Goal: Task Accomplishment & Management: Manage account settings

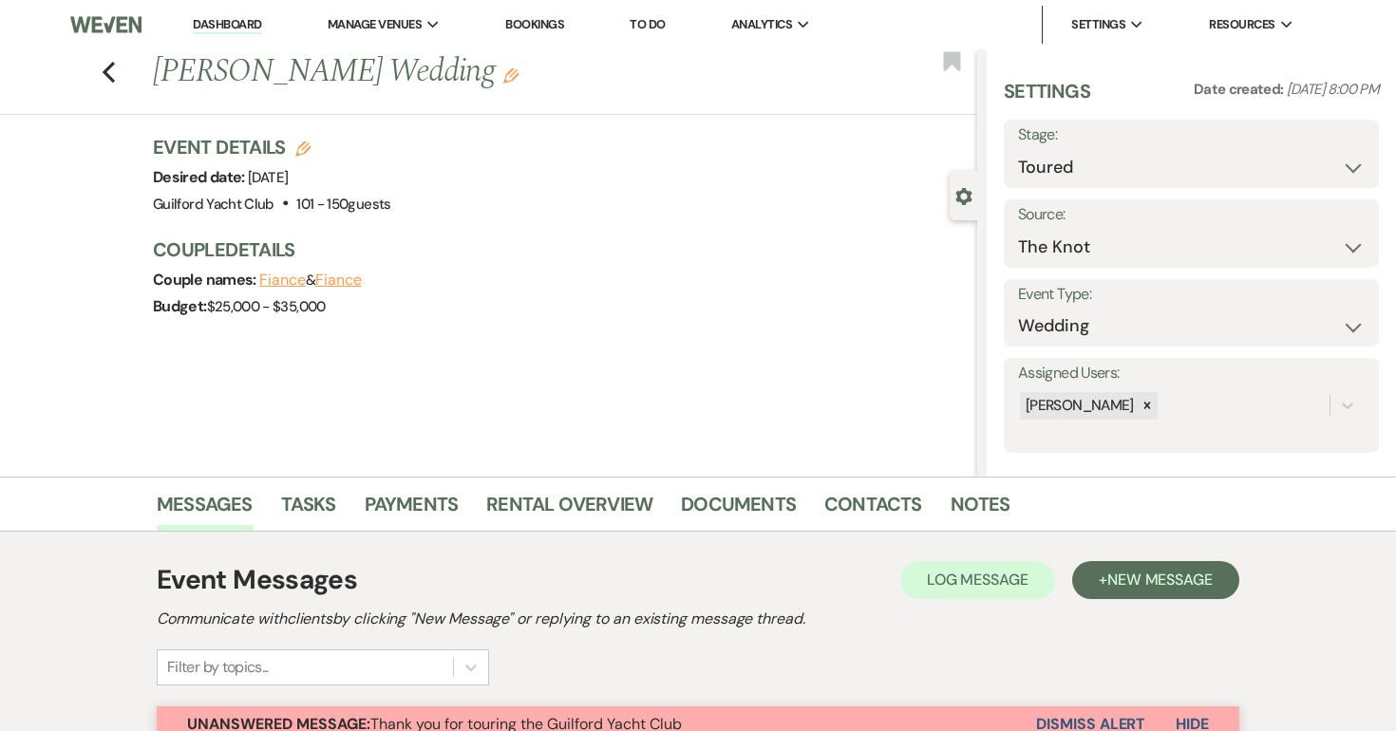
select select "5"
select select "2"
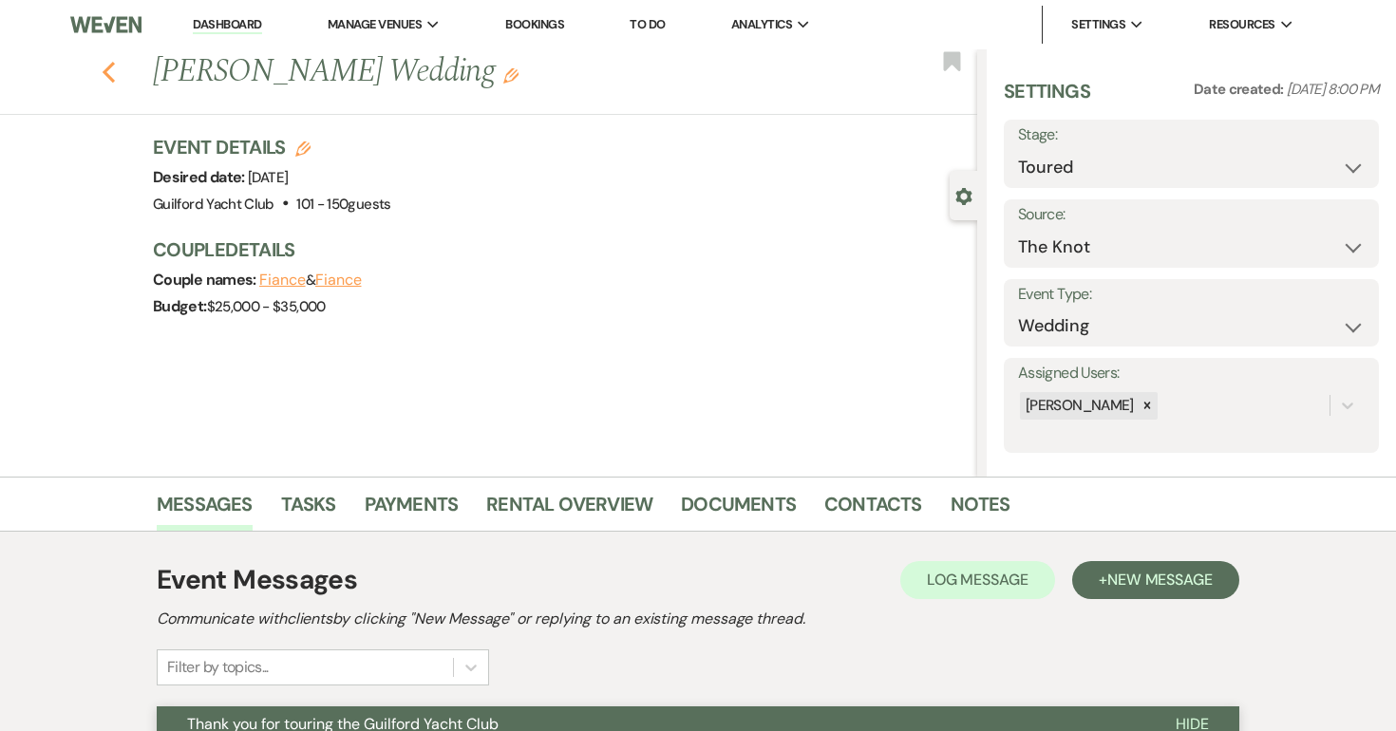
click at [108, 66] on use "button" at bounding box center [109, 72] width 12 height 21
select select "5"
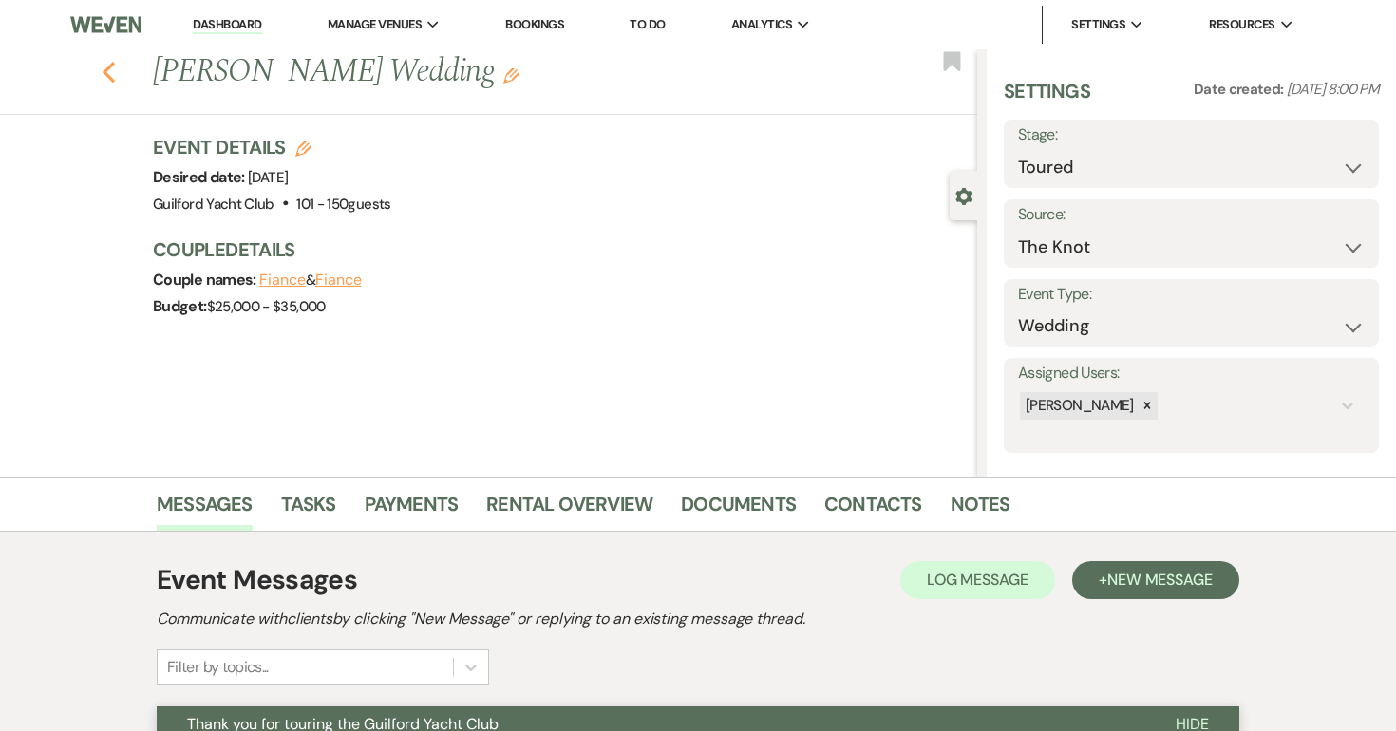
select select "5"
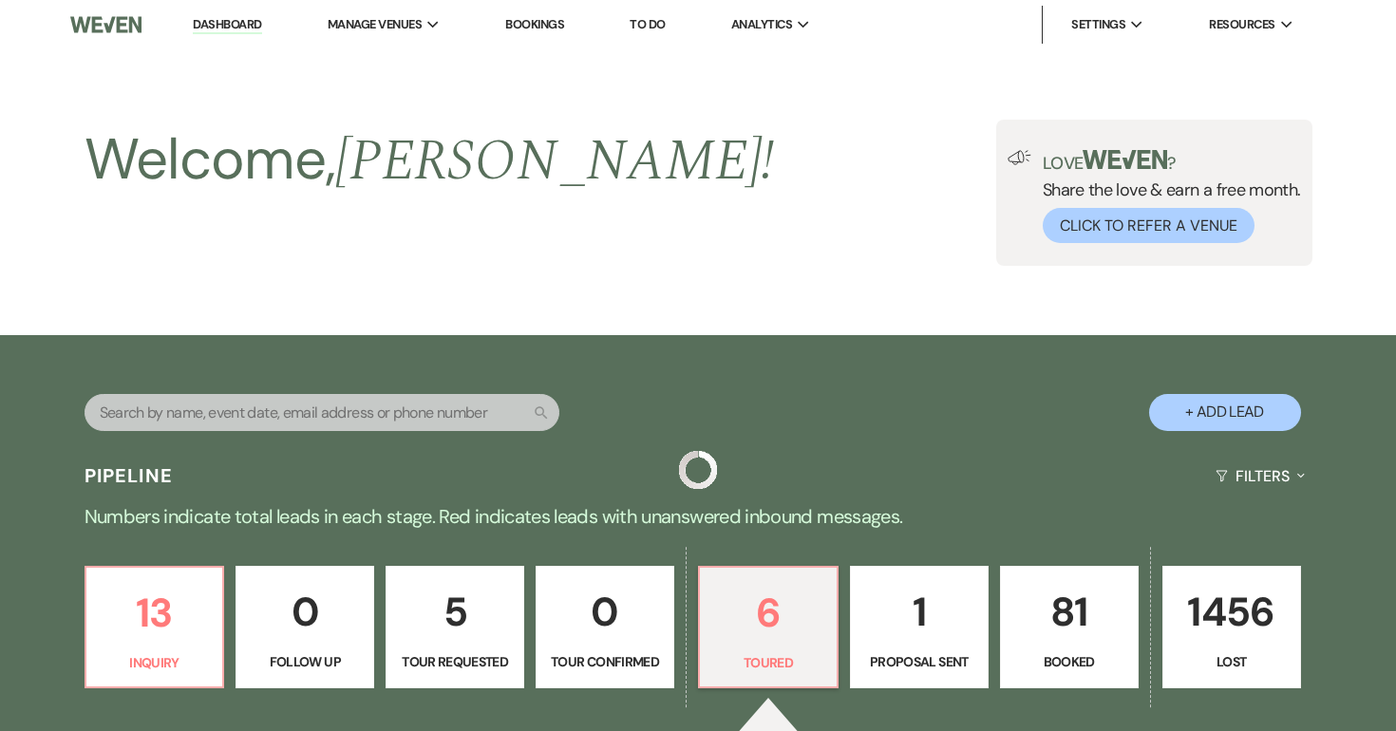
scroll to position [312, 0]
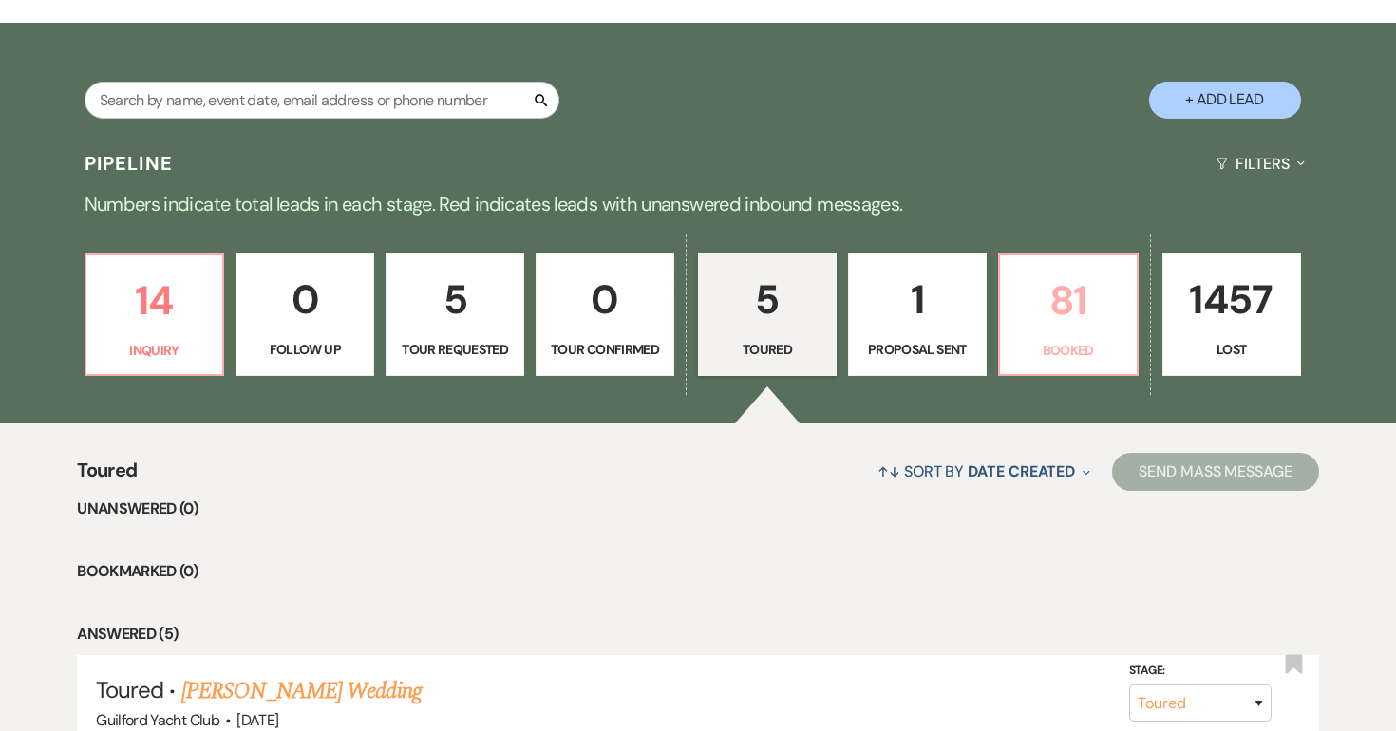
click at [1086, 312] on p "81" at bounding box center [1069, 301] width 114 height 64
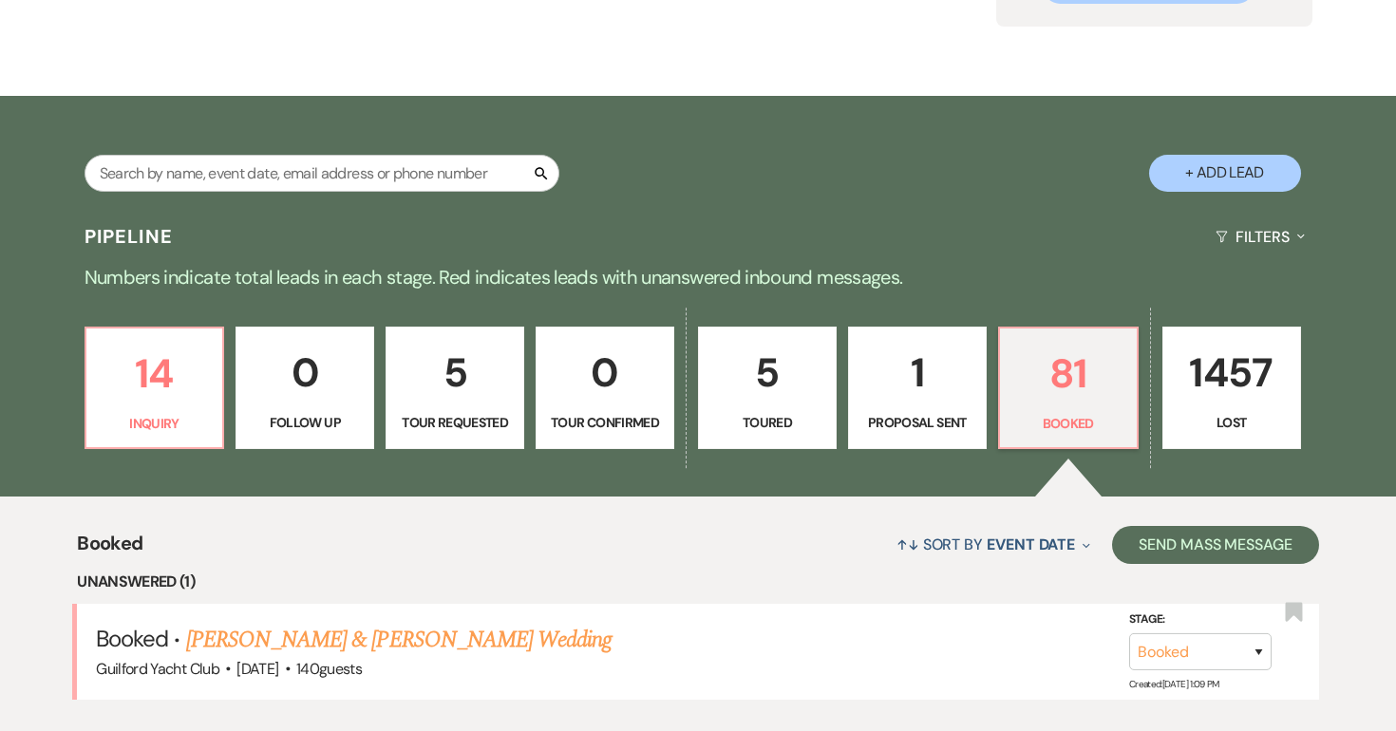
scroll to position [312, 0]
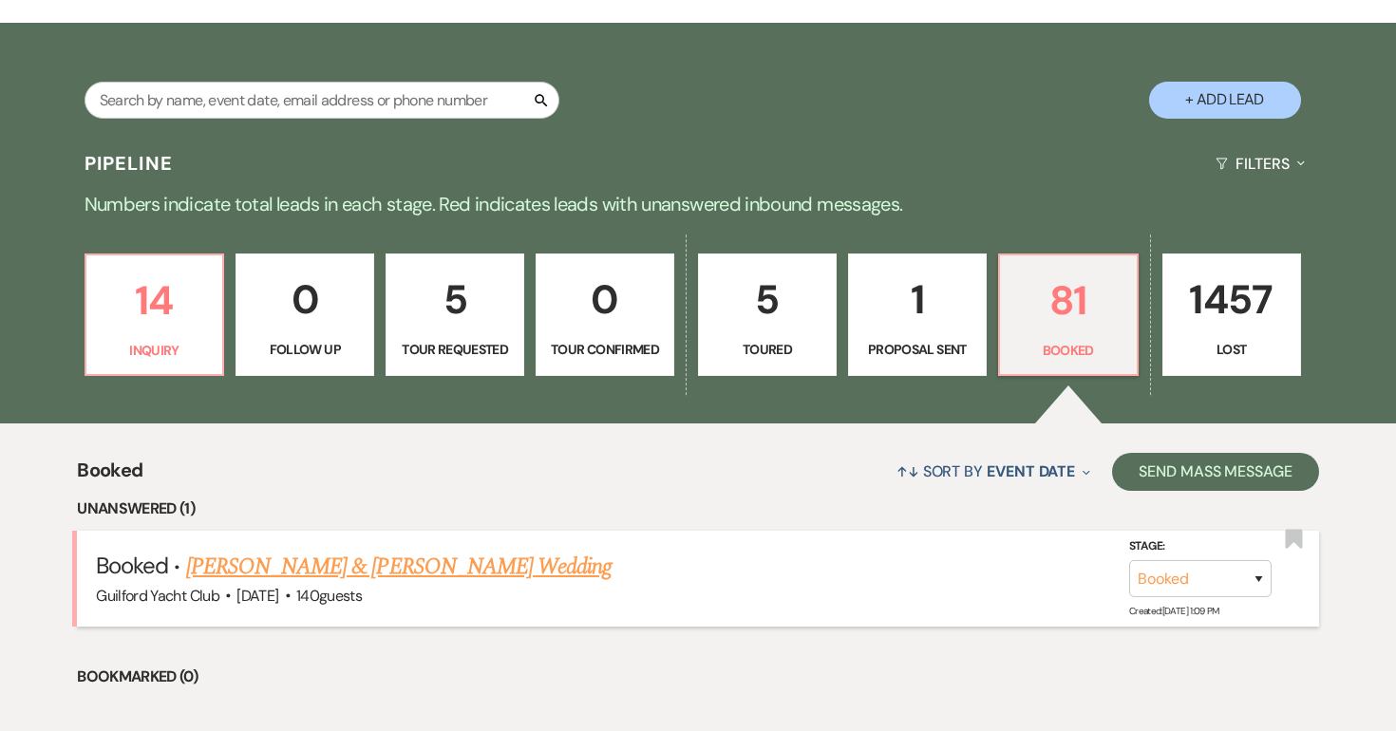
click at [470, 566] on link "[PERSON_NAME] & [PERSON_NAME] Wedding" at bounding box center [399, 567] width 426 height 34
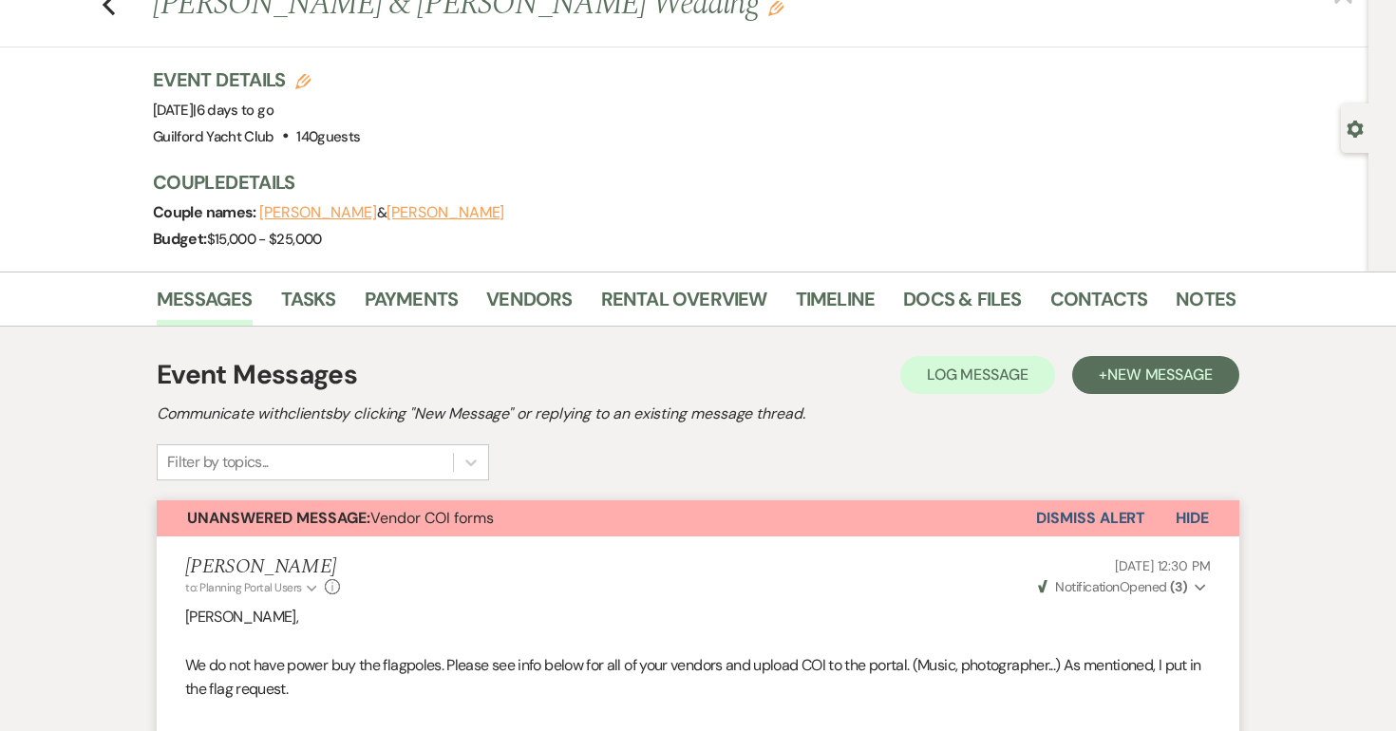
scroll to position [46, 0]
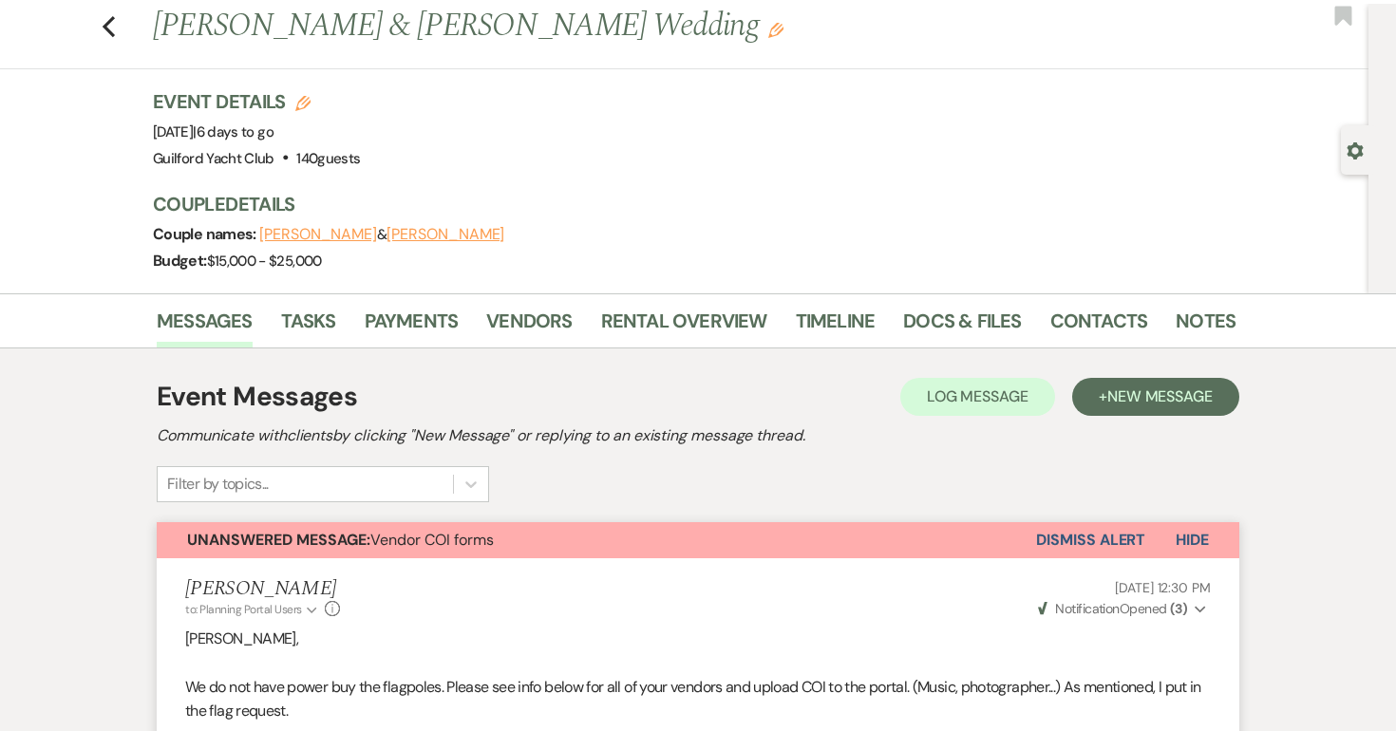
click at [1080, 537] on button "Dismiss Alert" at bounding box center [1090, 540] width 109 height 36
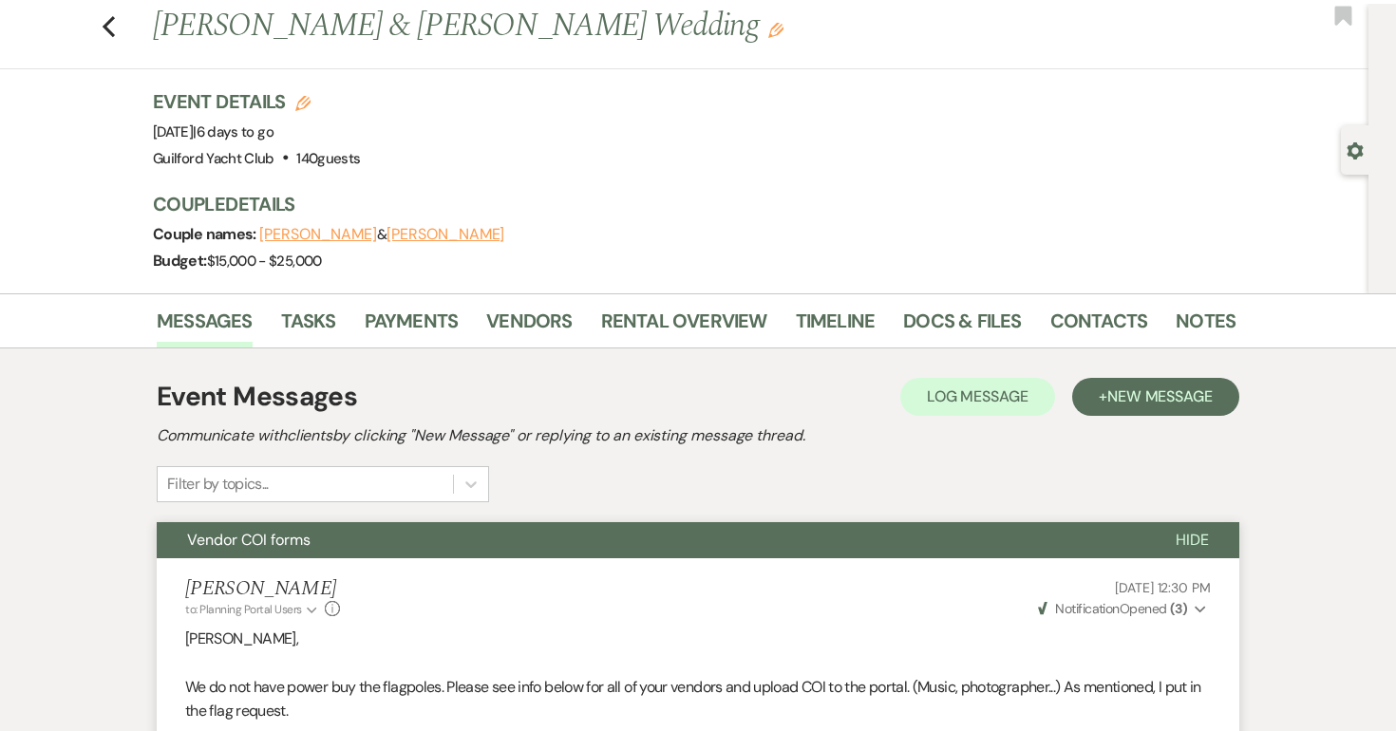
scroll to position [0, 0]
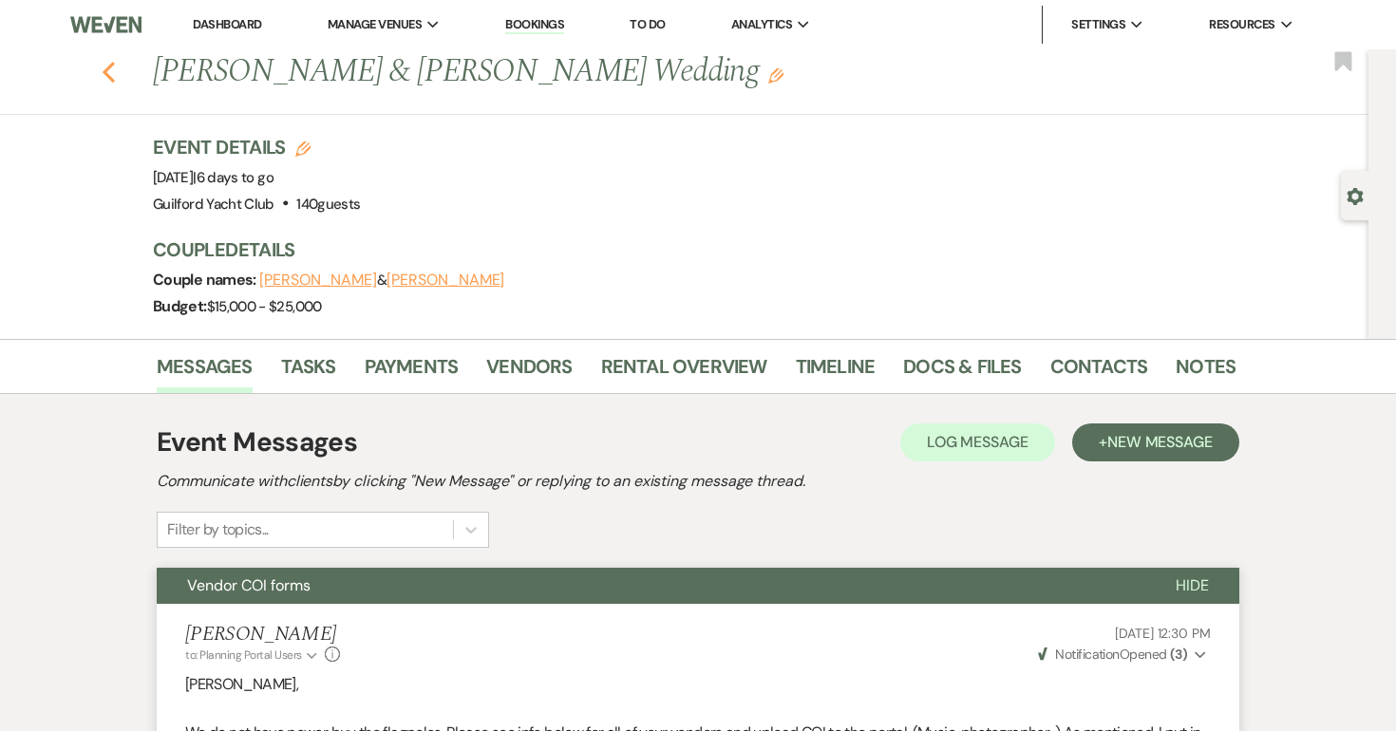
click at [107, 69] on use "button" at bounding box center [109, 72] width 12 height 21
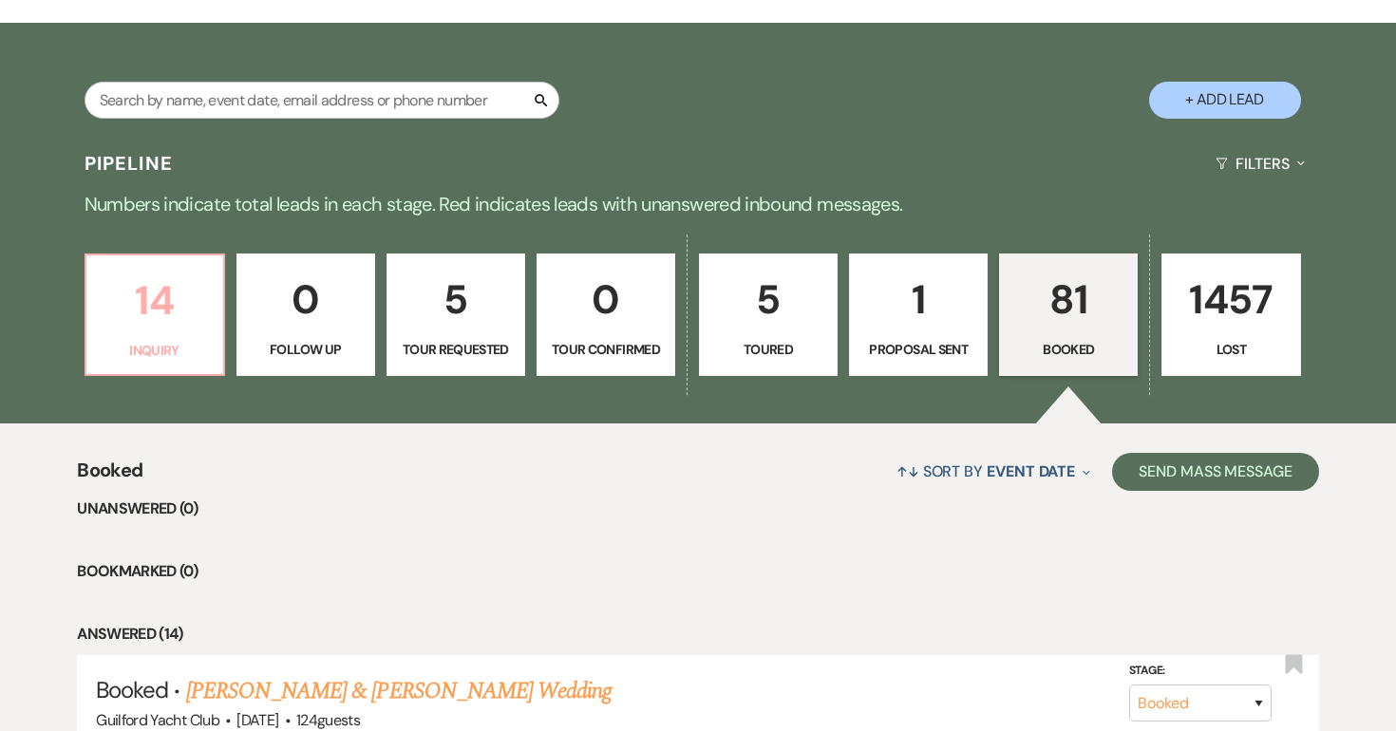
click at [208, 318] on p "14" at bounding box center [155, 301] width 114 height 64
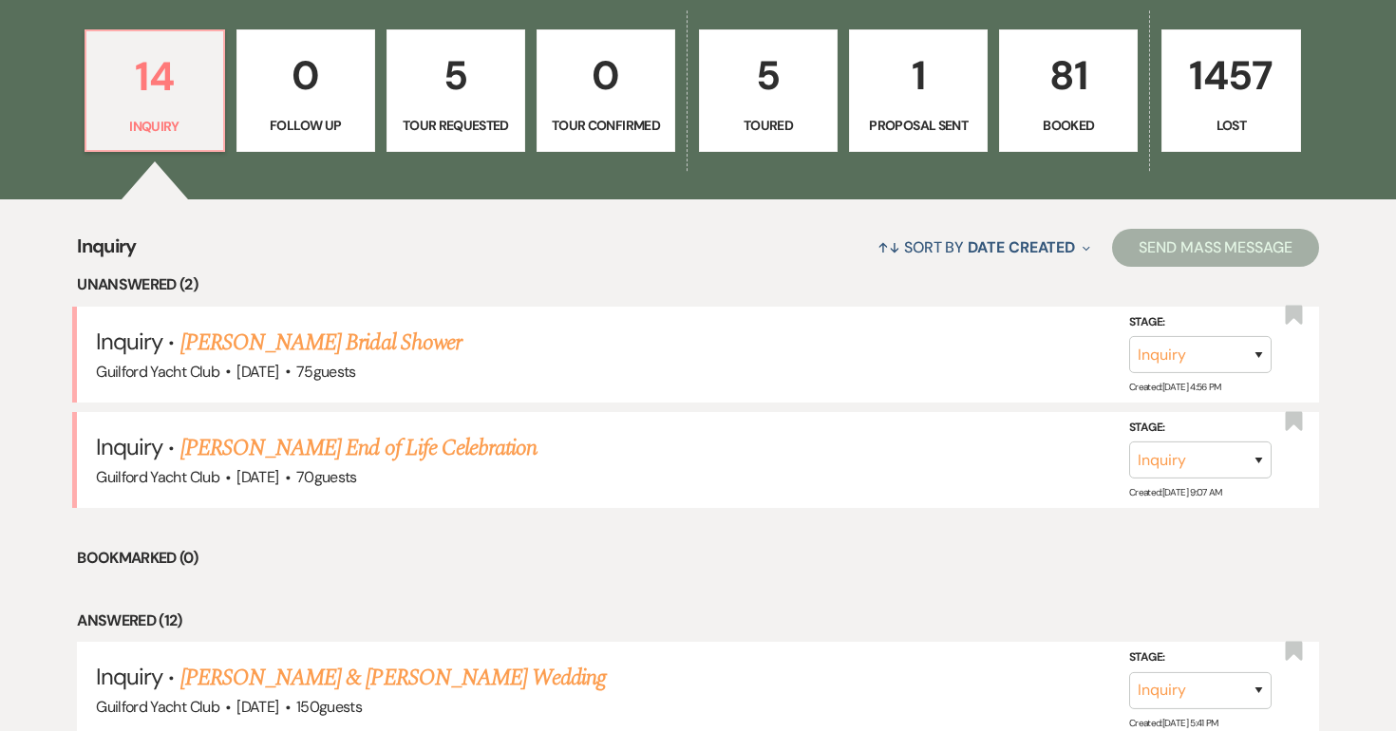
scroll to position [625, 0]
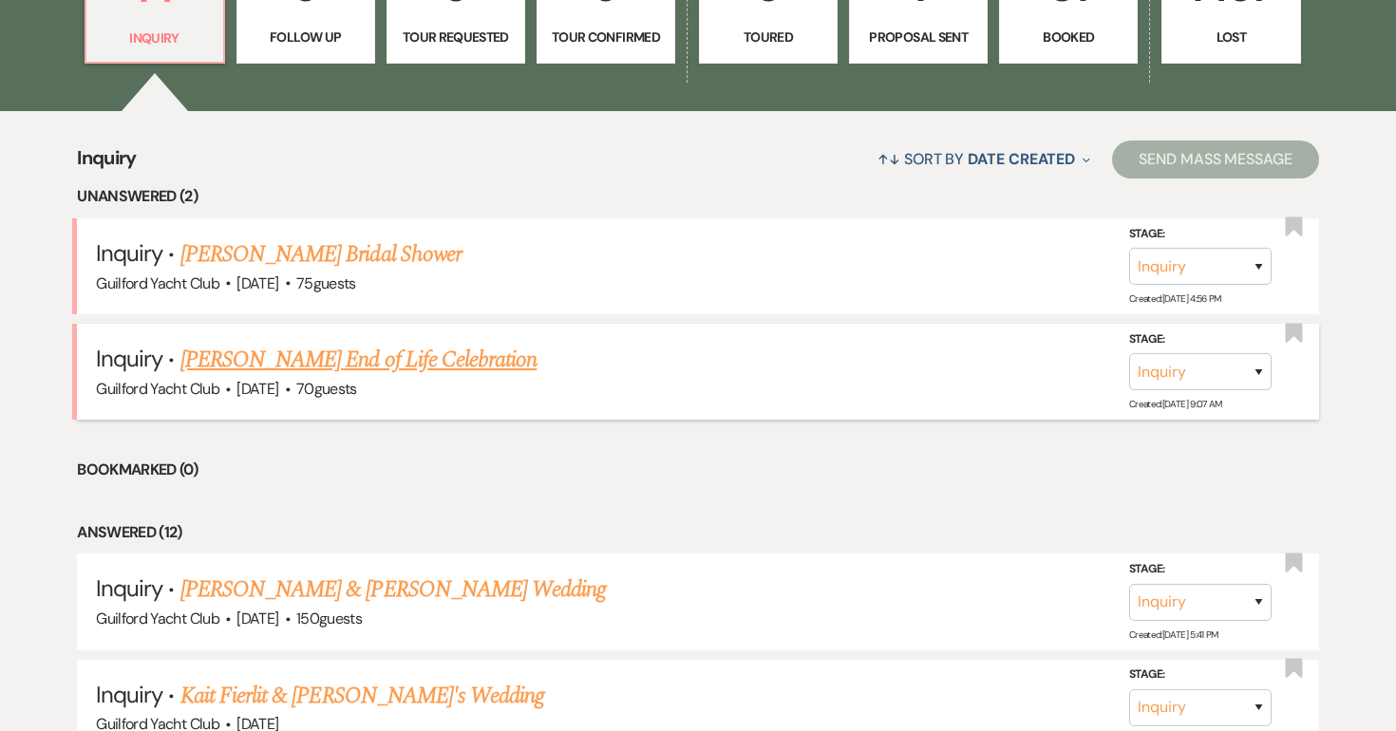
click at [274, 360] on link "[PERSON_NAME] End of Life Celebration" at bounding box center [358, 360] width 356 height 34
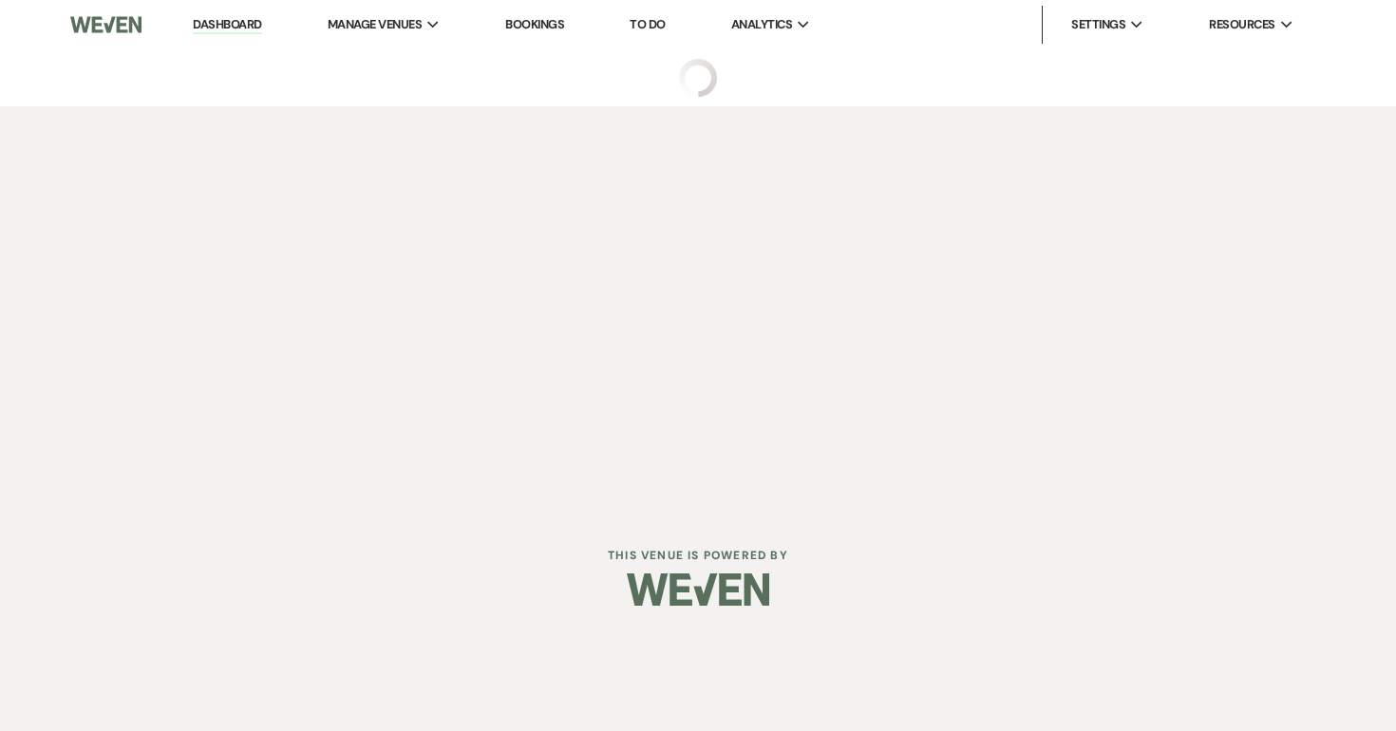
select select "5"
select select "14"
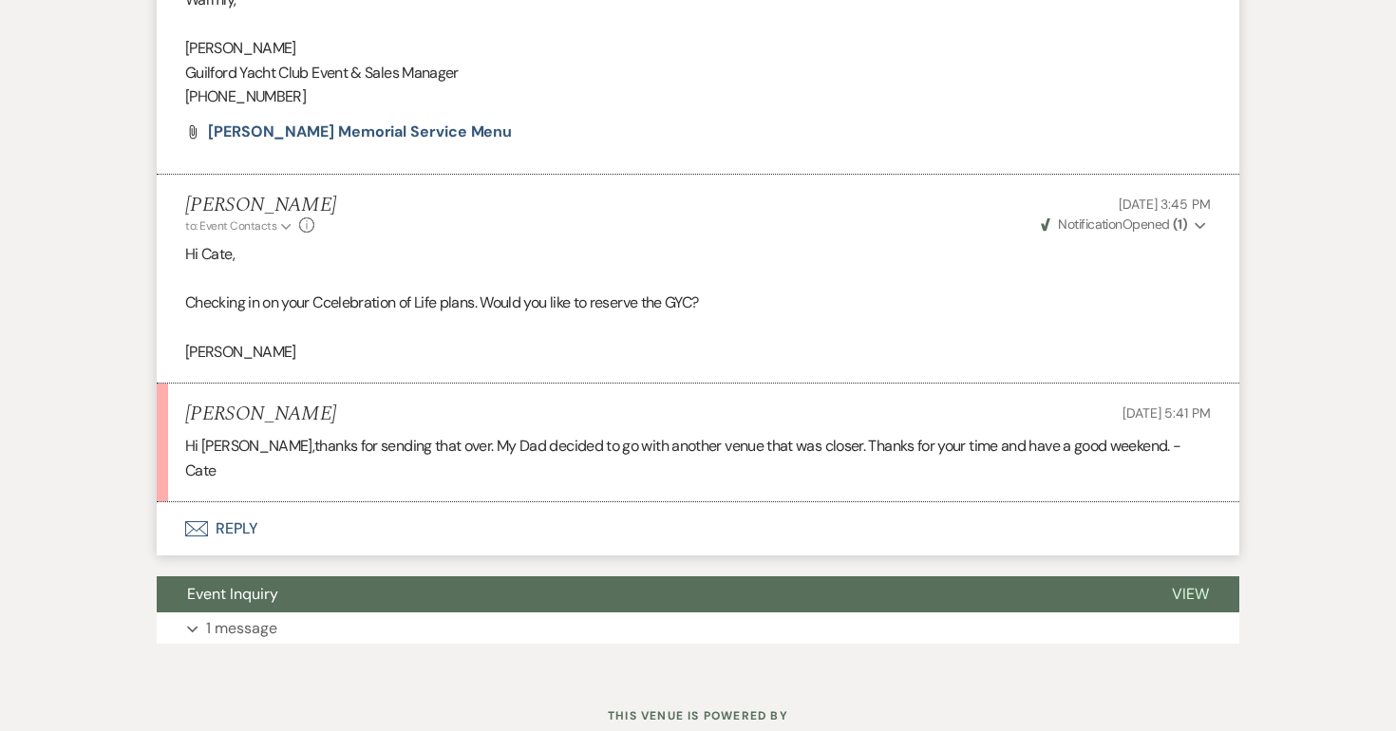
scroll to position [1226, 0]
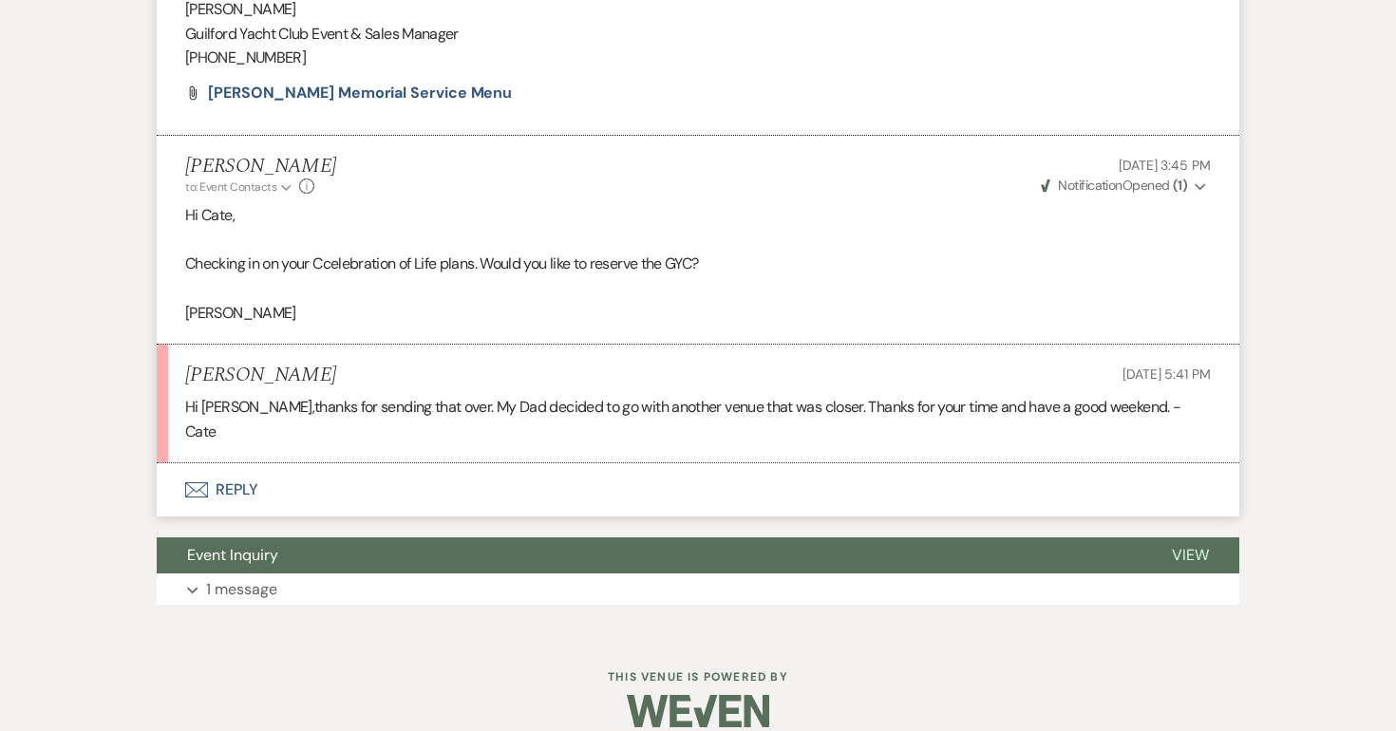
click at [232, 468] on button "Envelope Reply" at bounding box center [698, 489] width 1083 height 53
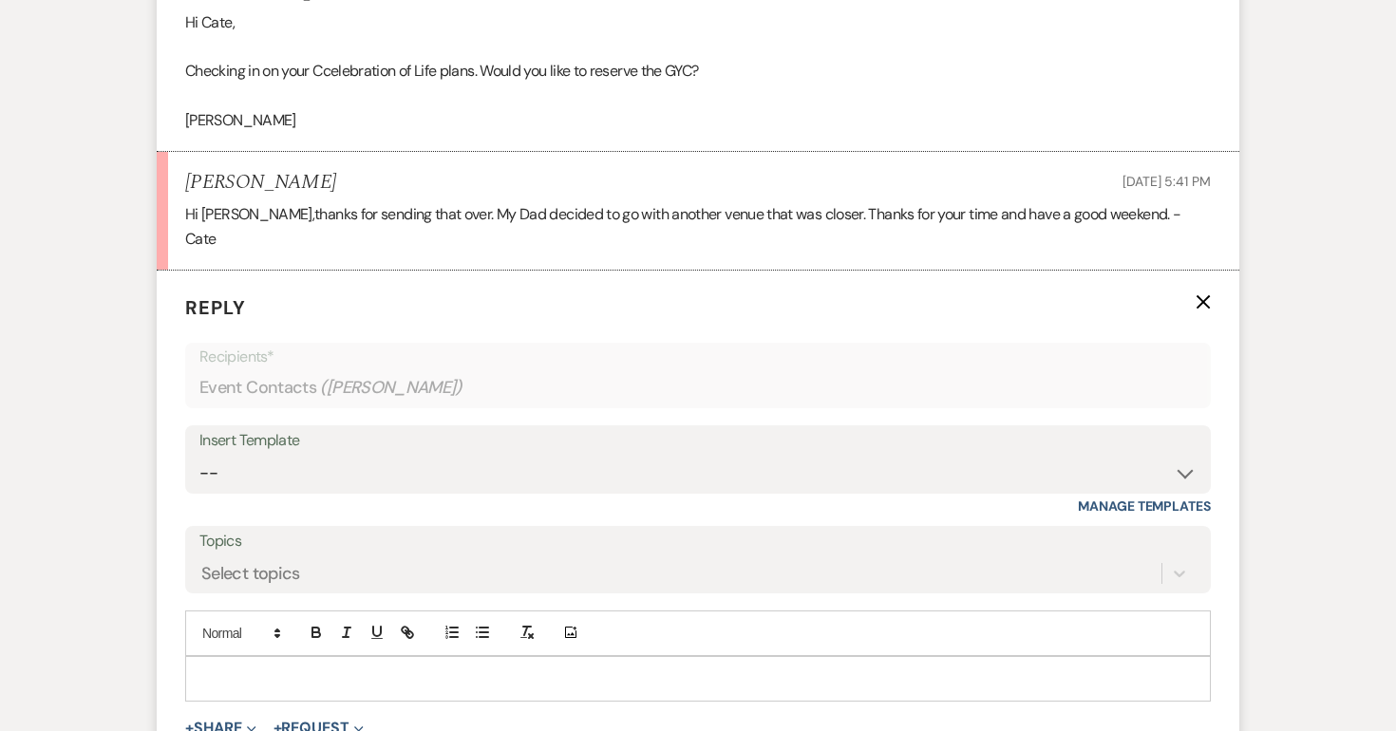
scroll to position [1496, 0]
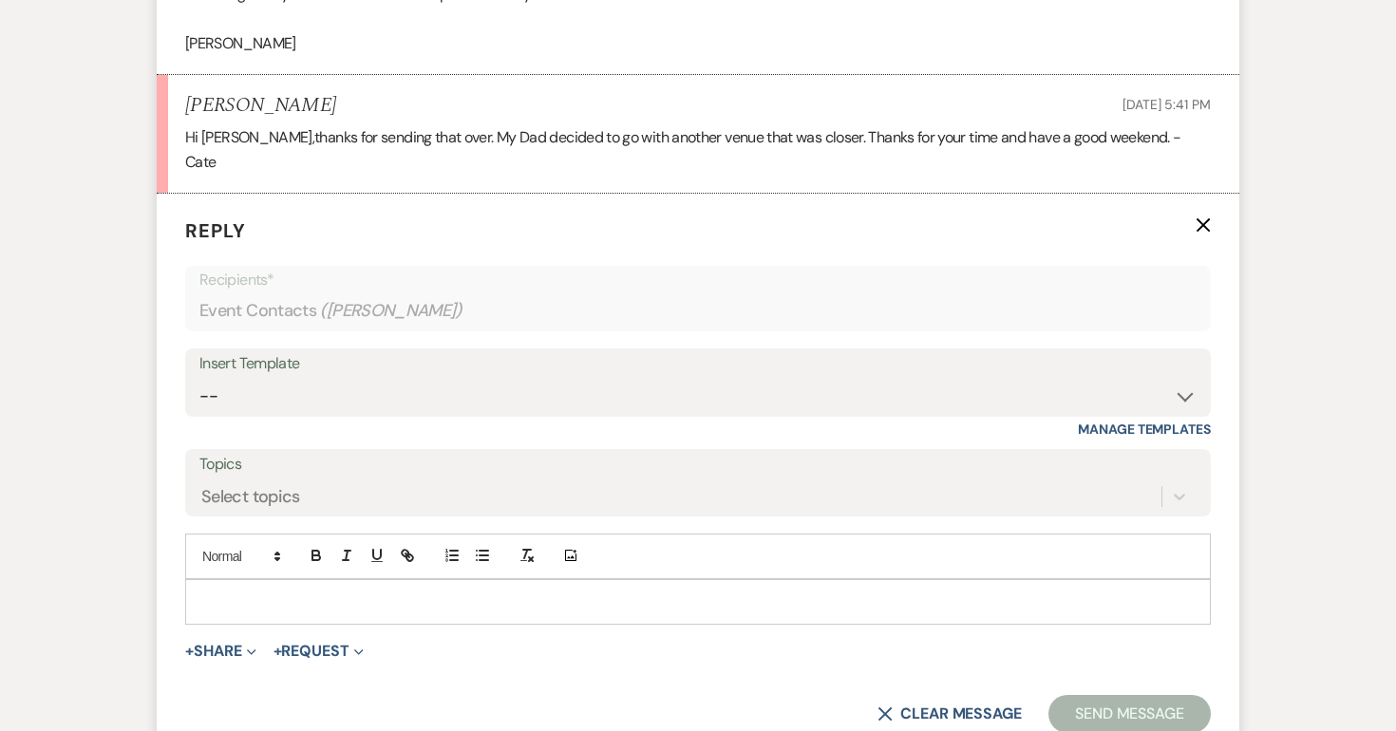
click at [204, 580] on div at bounding box center [698, 602] width 1024 height 44
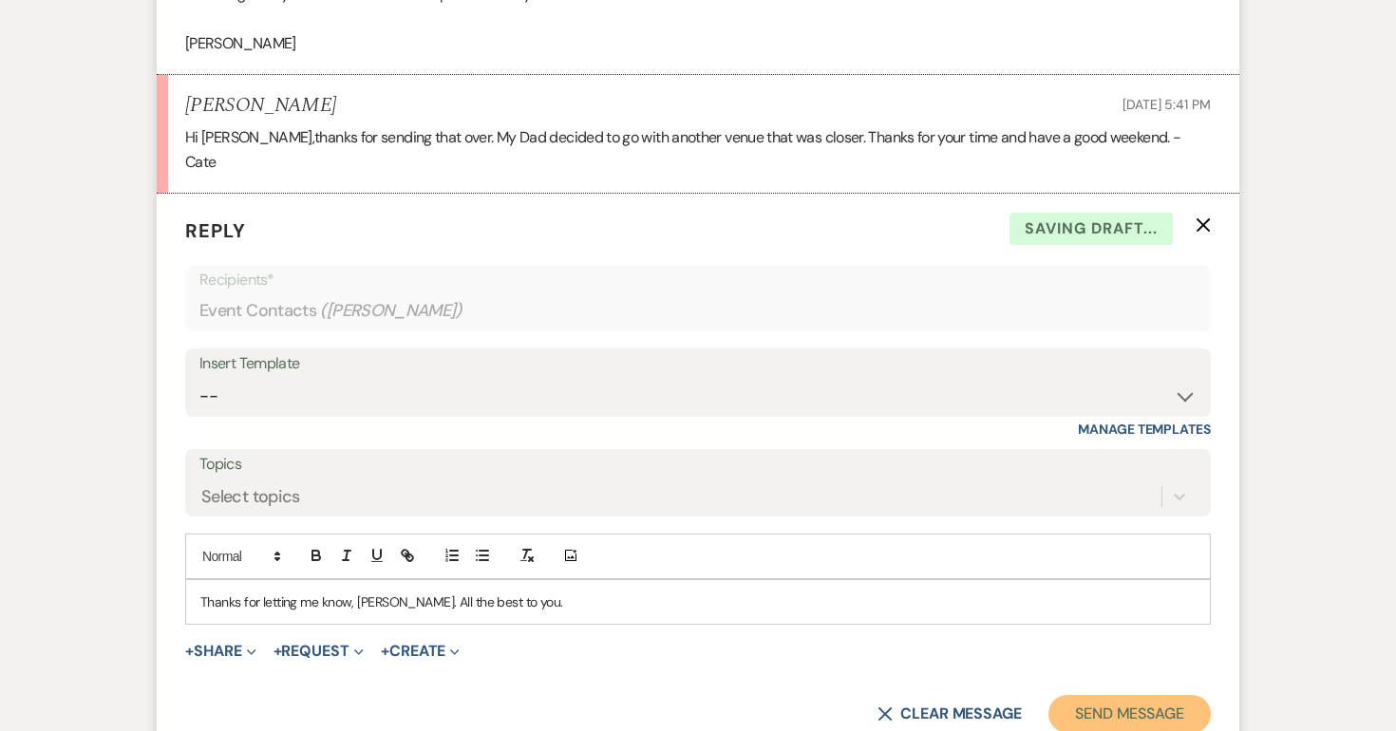
click at [1083, 695] on button "Send Message" at bounding box center [1130, 714] width 162 height 38
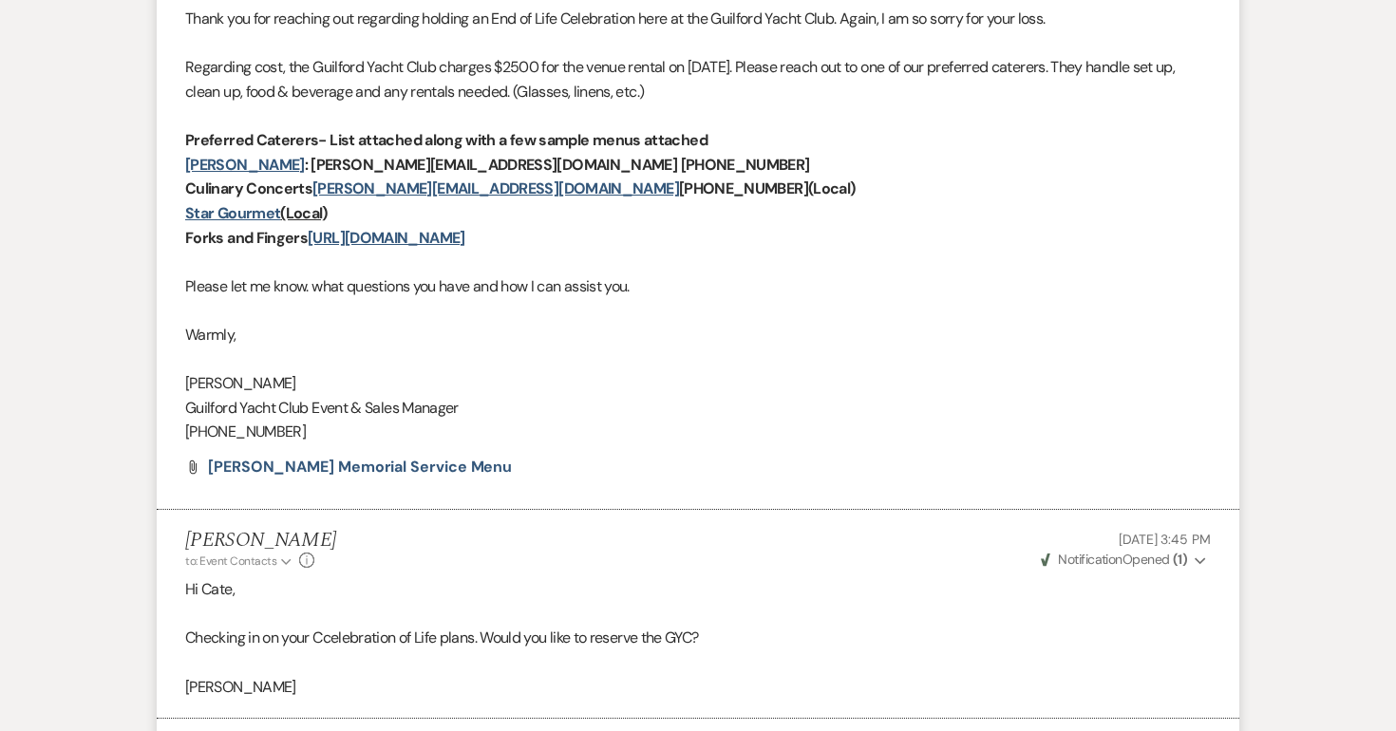
scroll to position [0, 0]
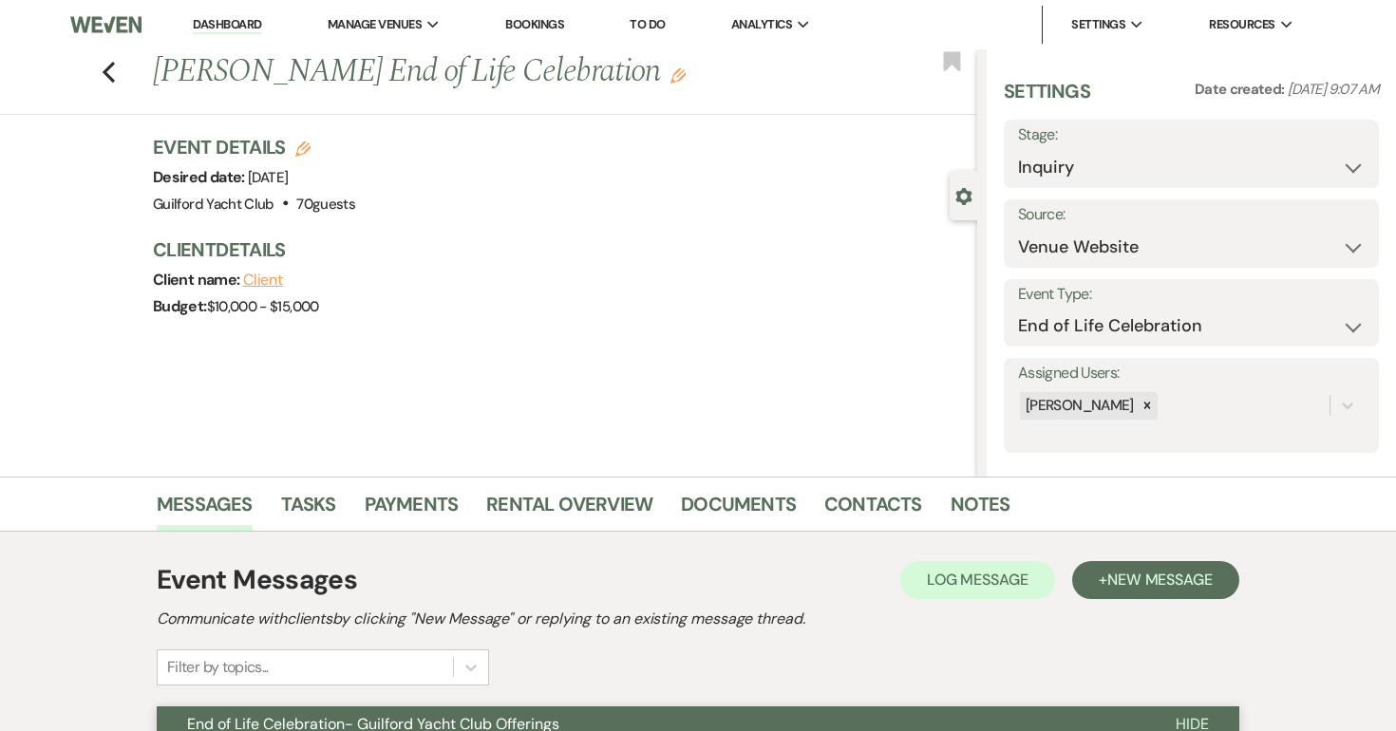
click at [1072, 142] on label "Stage:" at bounding box center [1191, 136] width 347 height 28
click at [1063, 182] on select "Inquiry Follow Up Tour Requested Tour Confirmed Toured Proposal Sent Booked Lost" at bounding box center [1191, 167] width 347 height 37
select select "8"
click at [1018, 149] on select "Inquiry Follow Up Tour Requested Tour Confirmed Toured Proposal Sent Booked Lost" at bounding box center [1191, 167] width 347 height 37
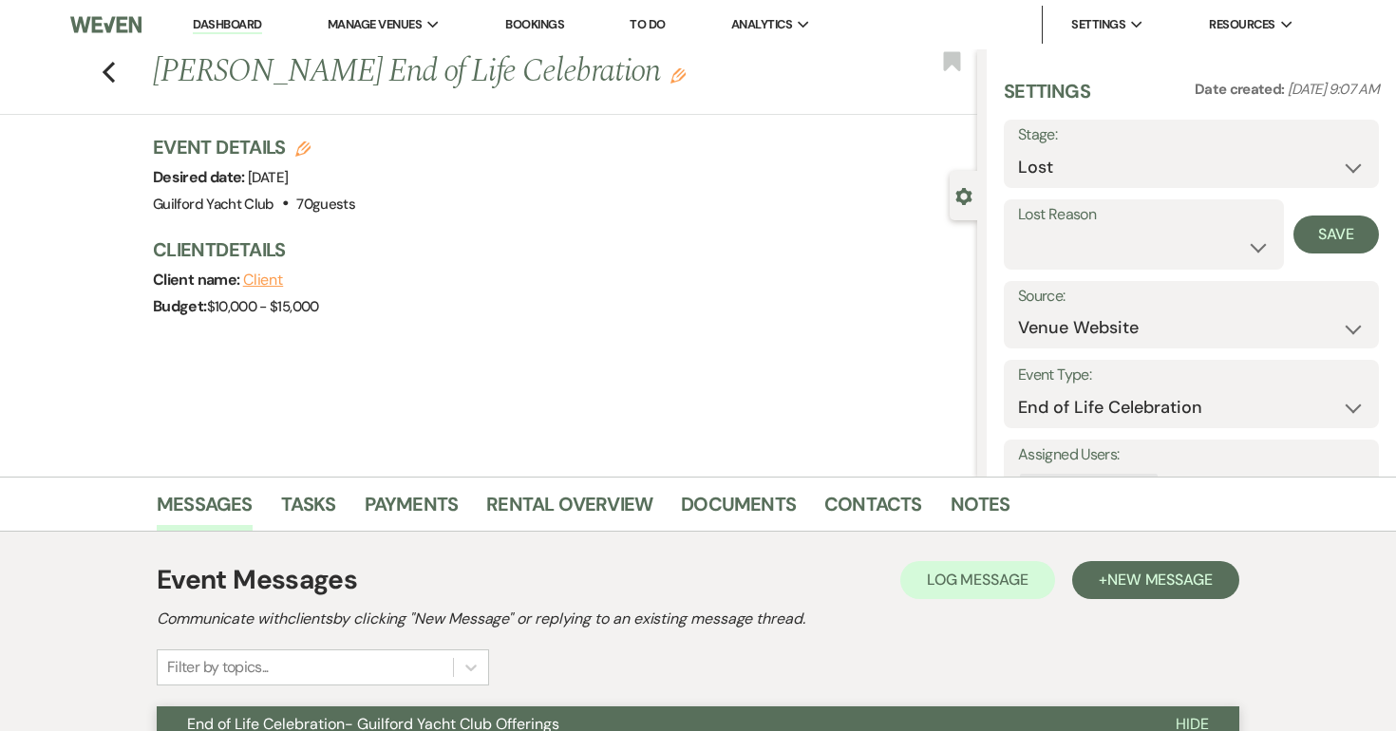
click at [1045, 218] on label "Lost Reason" at bounding box center [1144, 215] width 252 height 28
click at [1043, 241] on select "Booked Elsewhere Budget Date Unavailable No Response Not a Good Match Capacity …" at bounding box center [1144, 247] width 252 height 37
select select "6"
click at [1018, 229] on select "Booked Elsewhere Budget Date Unavailable No Response Not a Good Match Capacity …" at bounding box center [1144, 247] width 252 height 37
click at [1328, 226] on button "Save" at bounding box center [1336, 235] width 85 height 38
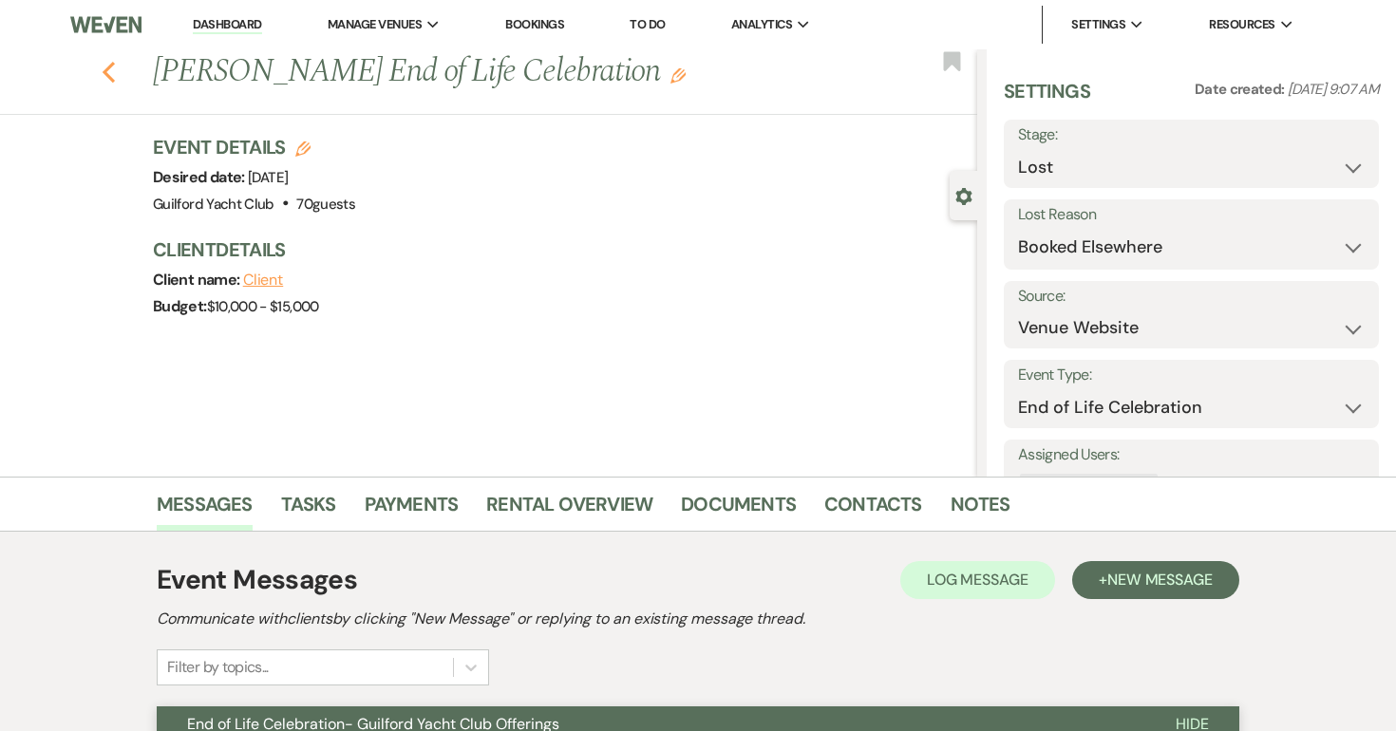
click at [111, 72] on icon "Previous" at bounding box center [109, 72] width 14 height 23
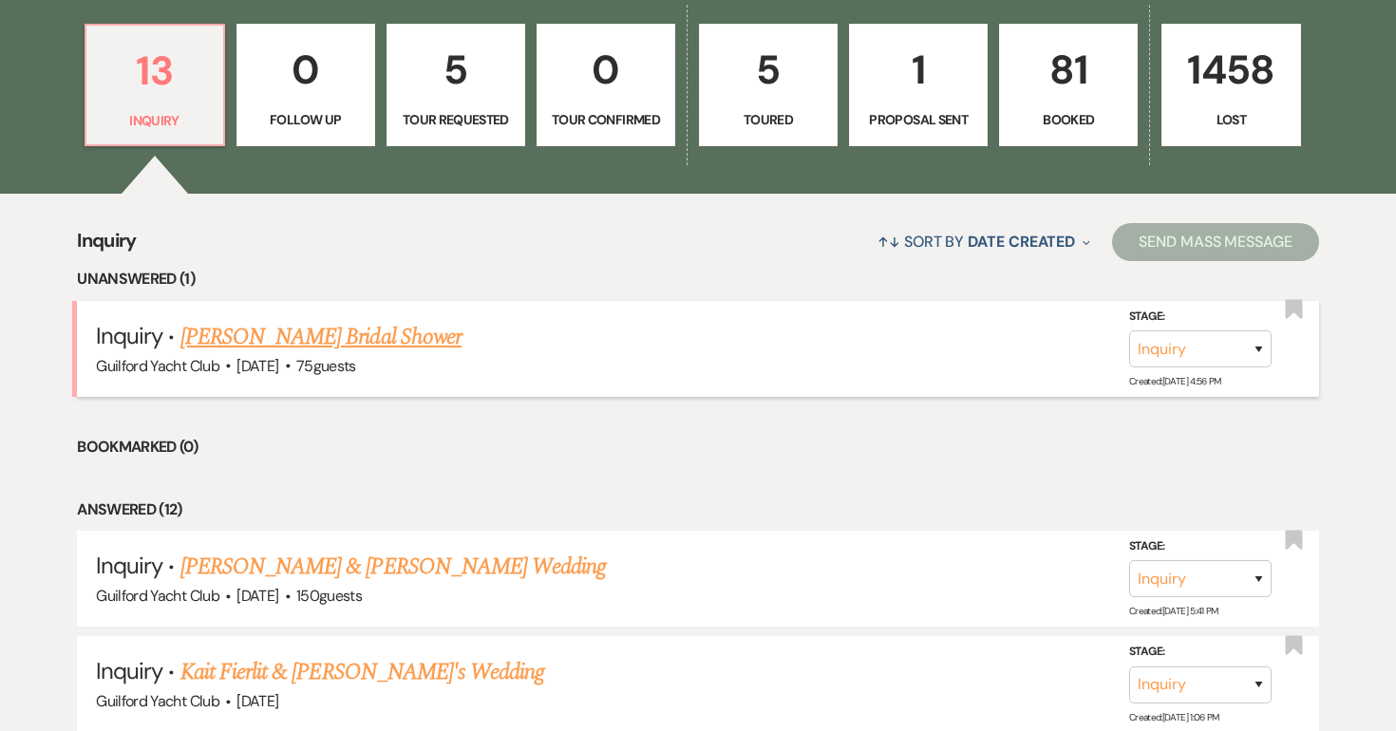
scroll to position [548, 0]
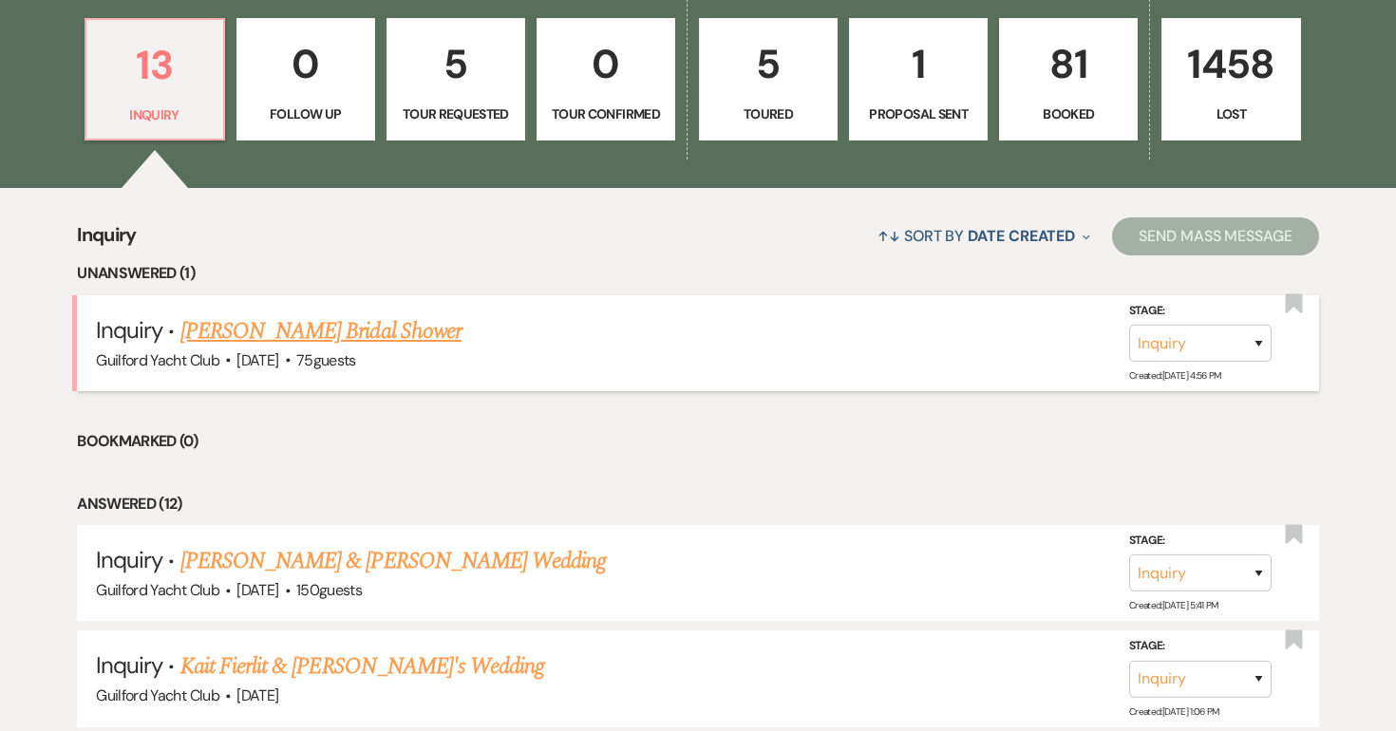
click at [308, 336] on link "[PERSON_NAME] Bridal Shower" at bounding box center [320, 331] width 281 height 34
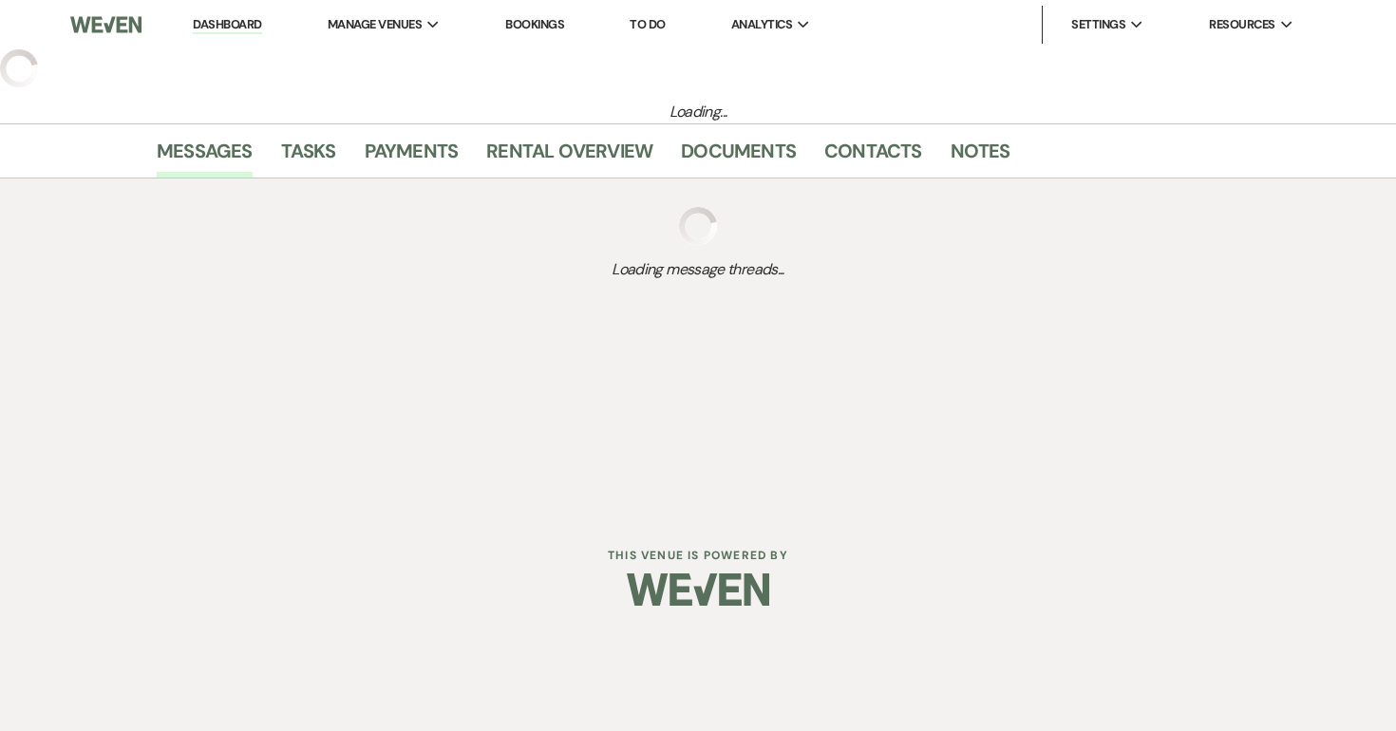
select select "5"
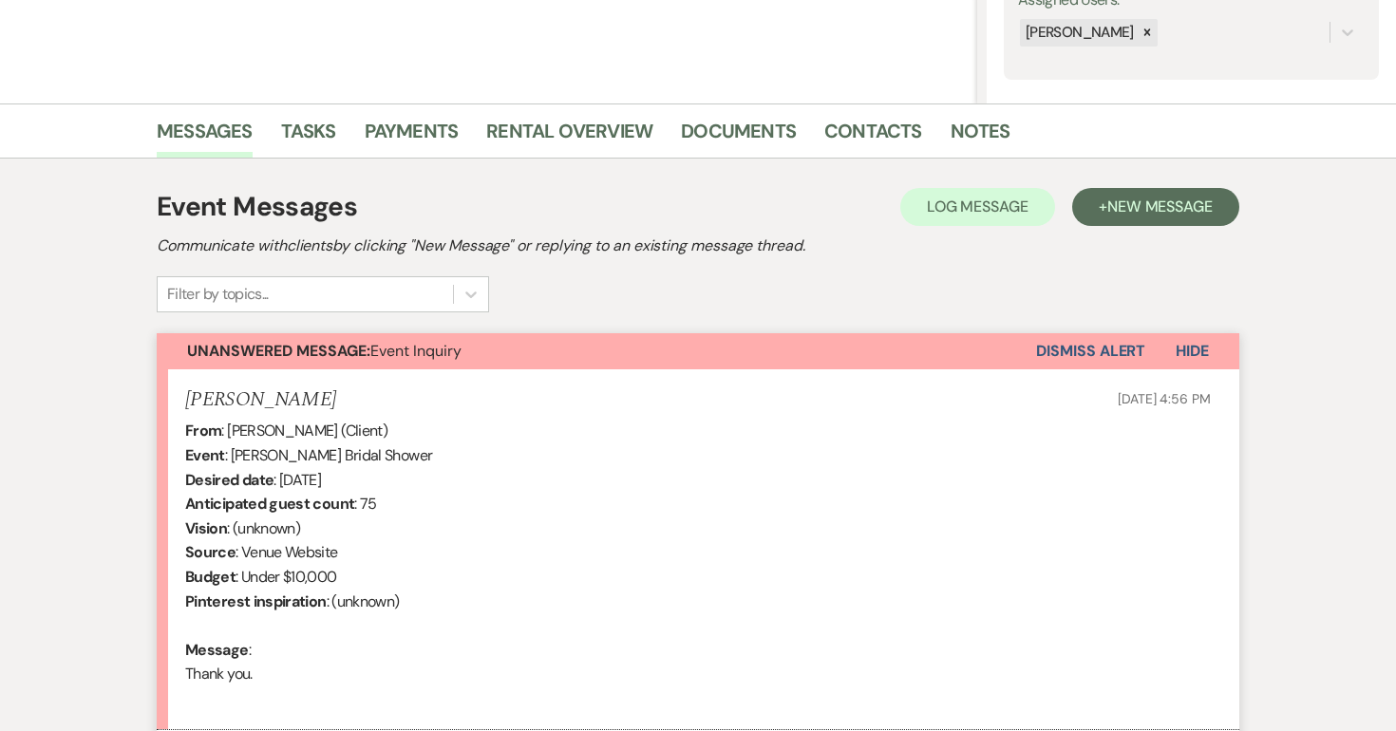
scroll to position [577, 0]
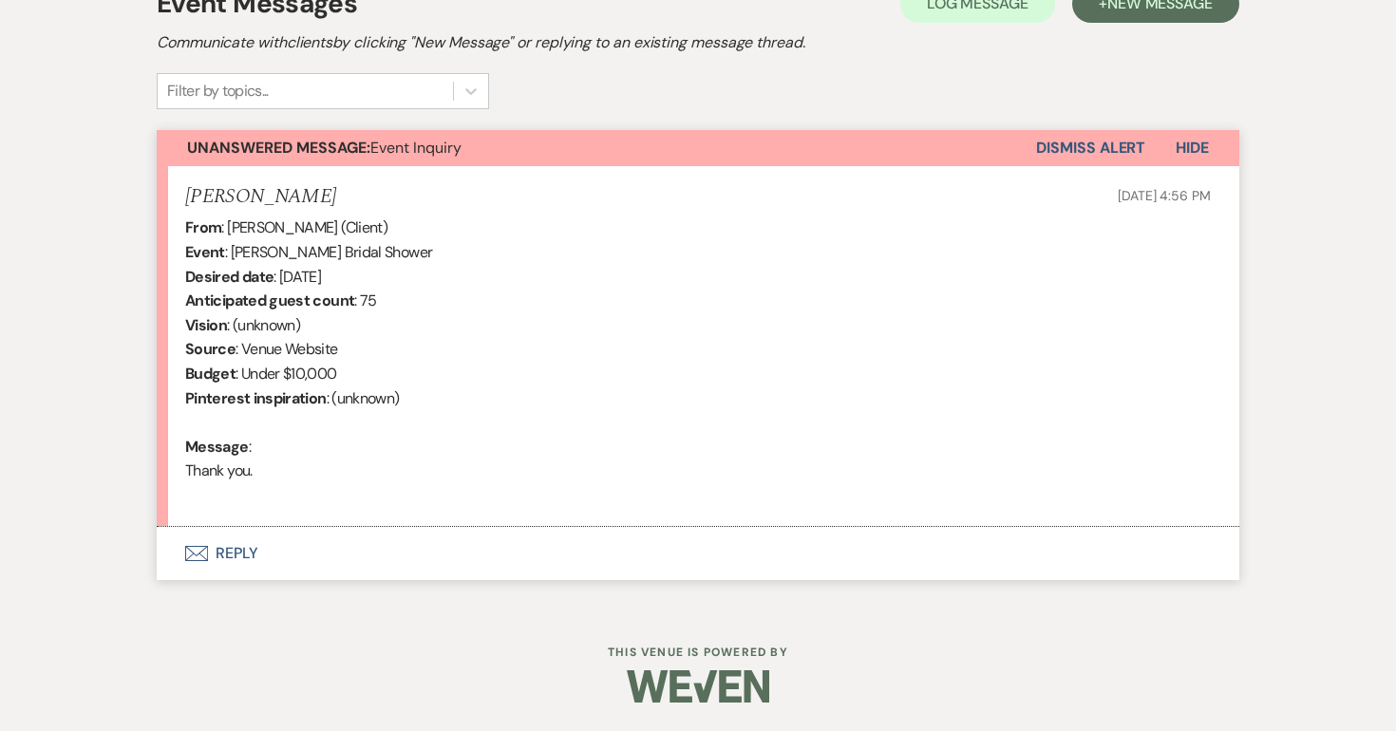
click at [237, 558] on button "Envelope Reply" at bounding box center [698, 553] width 1083 height 53
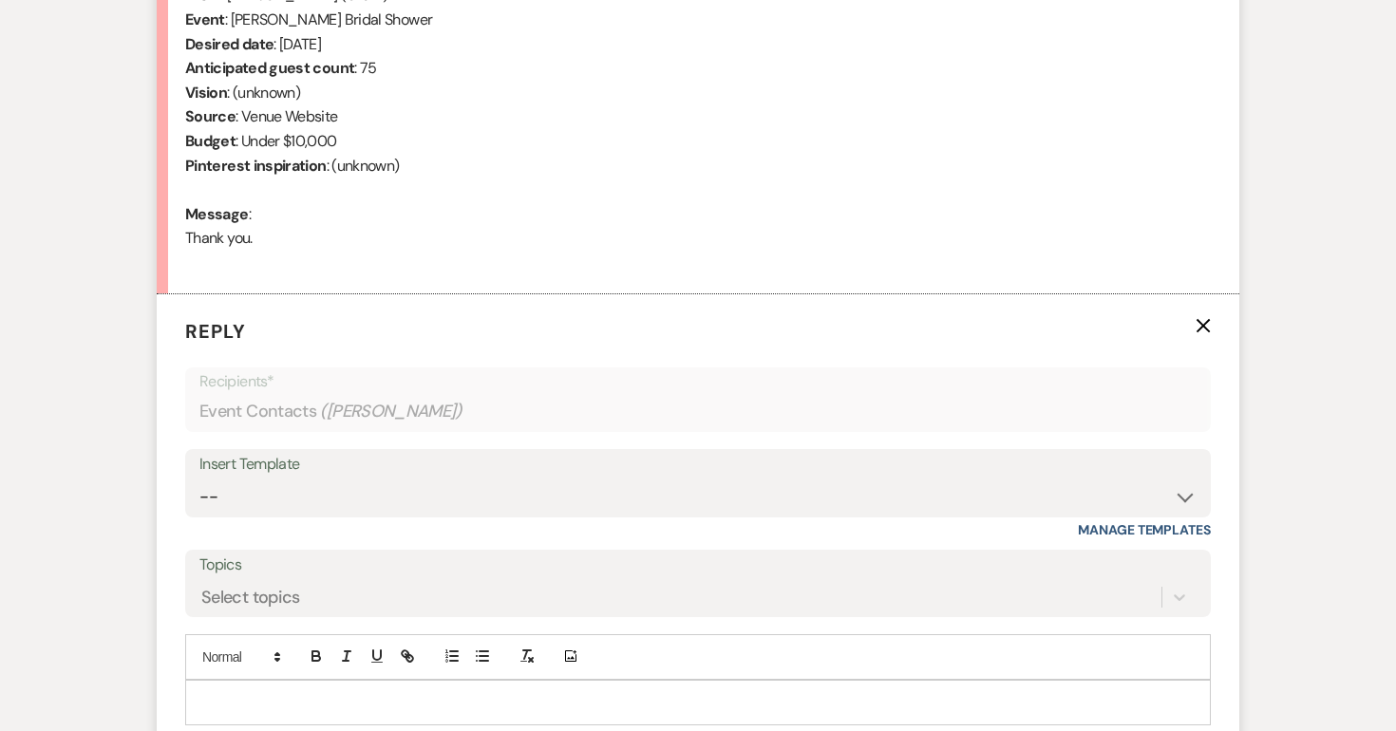
scroll to position [772, 0]
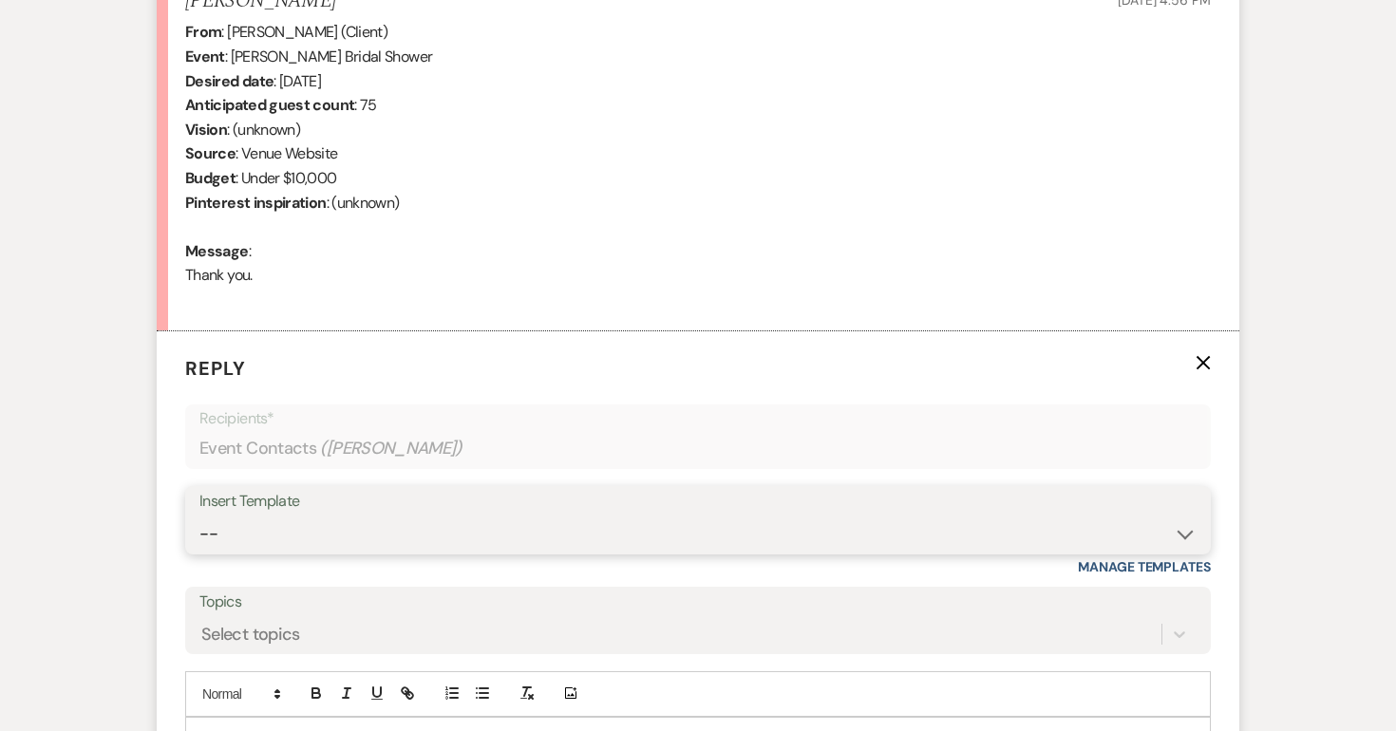
click at [280, 524] on select "-- Weven Planning Portal Introduction (Booked Events) Initial Inquiry Response …" at bounding box center [697, 534] width 997 height 37
select select "2140"
click at [199, 516] on select "-- Weven Planning Portal Introduction (Booked Events) Initial Inquiry Response …" at bounding box center [697, 534] width 997 height 37
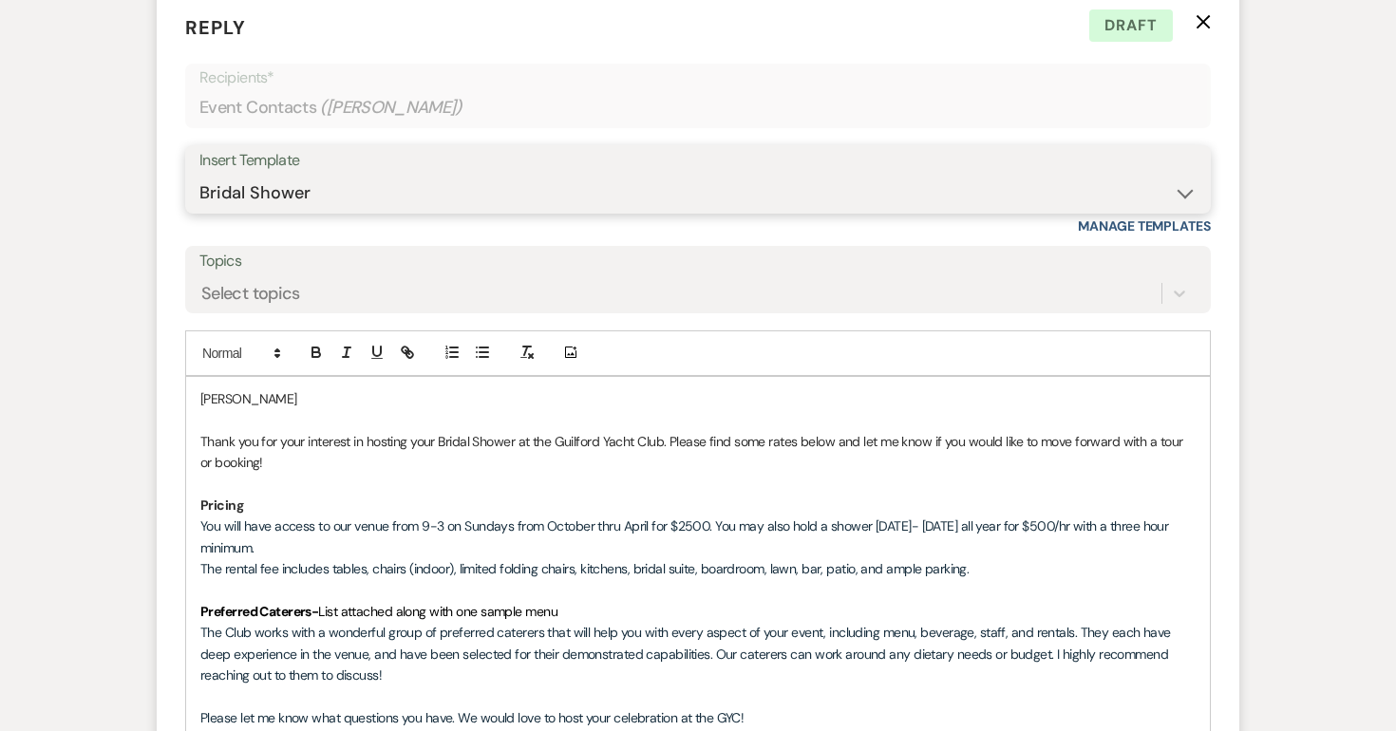
scroll to position [1135, 0]
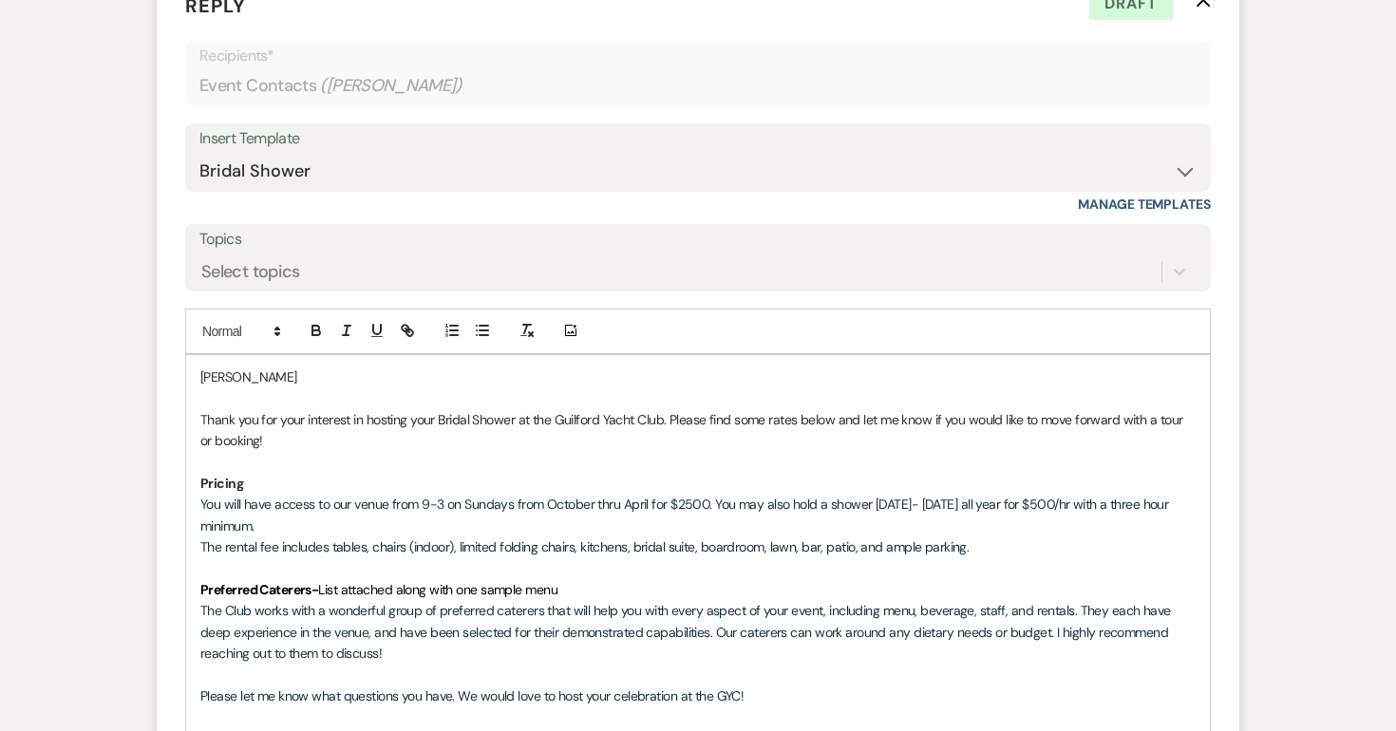
click at [651, 505] on span "You will have access to our venue from 9-3 on Sundays from October thru April f…" at bounding box center [686, 515] width 972 height 38
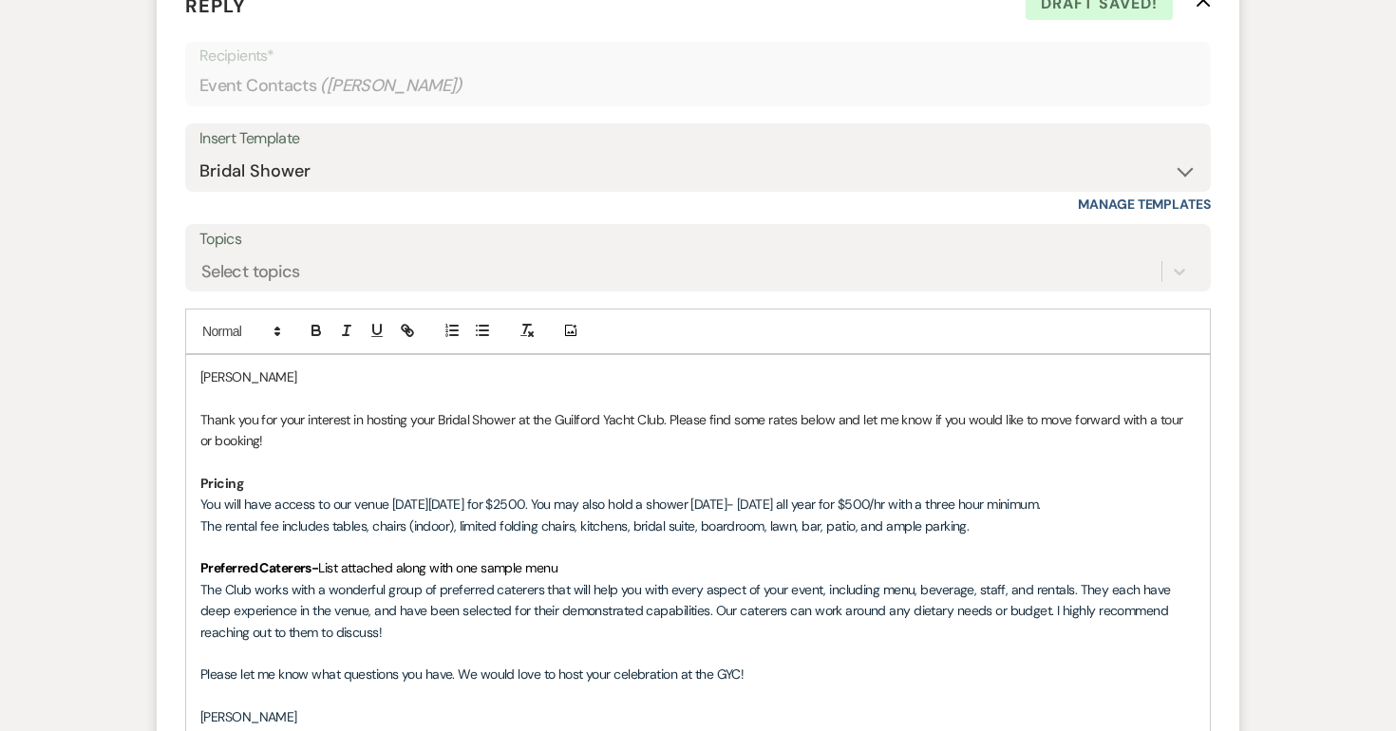
drag, startPoint x: 1115, startPoint y: 502, endPoint x: 631, endPoint y: 513, distance: 484.5
click at [631, 513] on p "You will have access to our venue [DATE][DATE] for $2500. You may also hold a s…" at bounding box center [697, 504] width 995 height 21
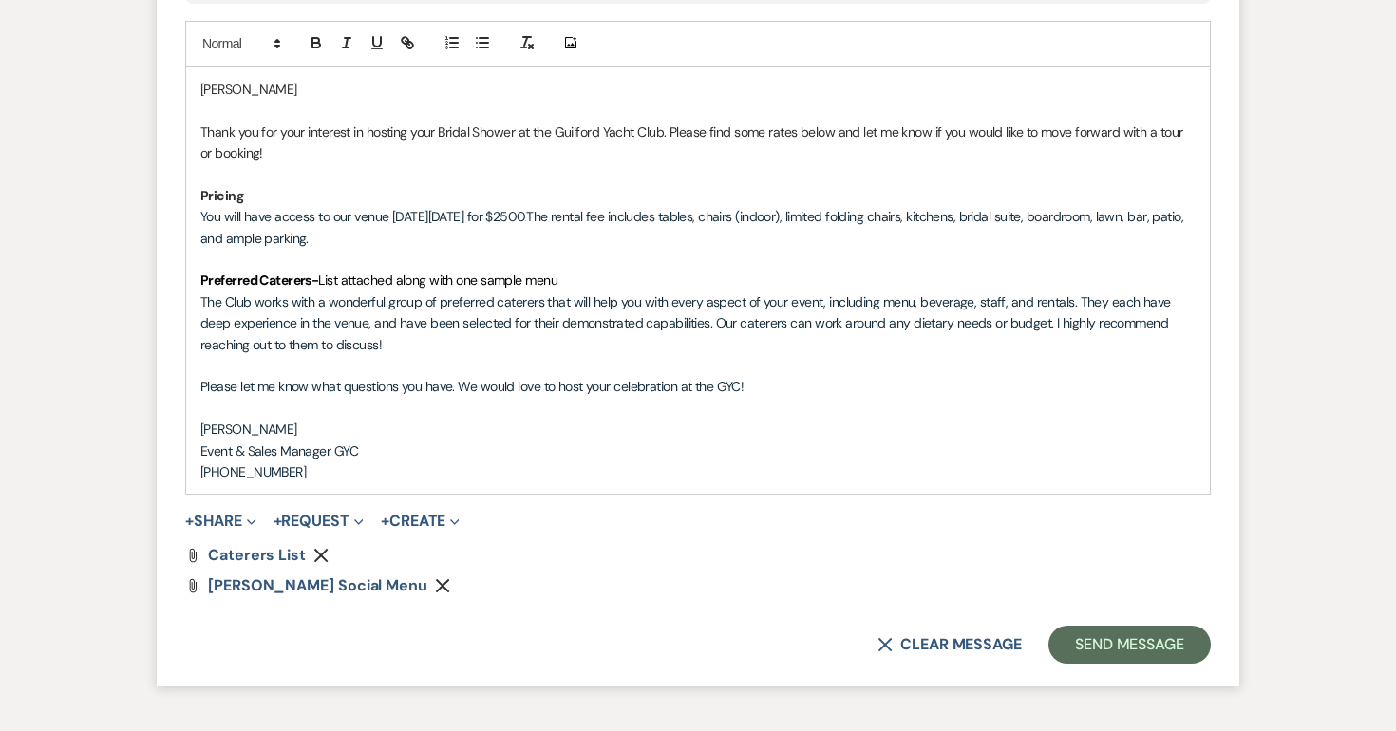
scroll to position [1426, 0]
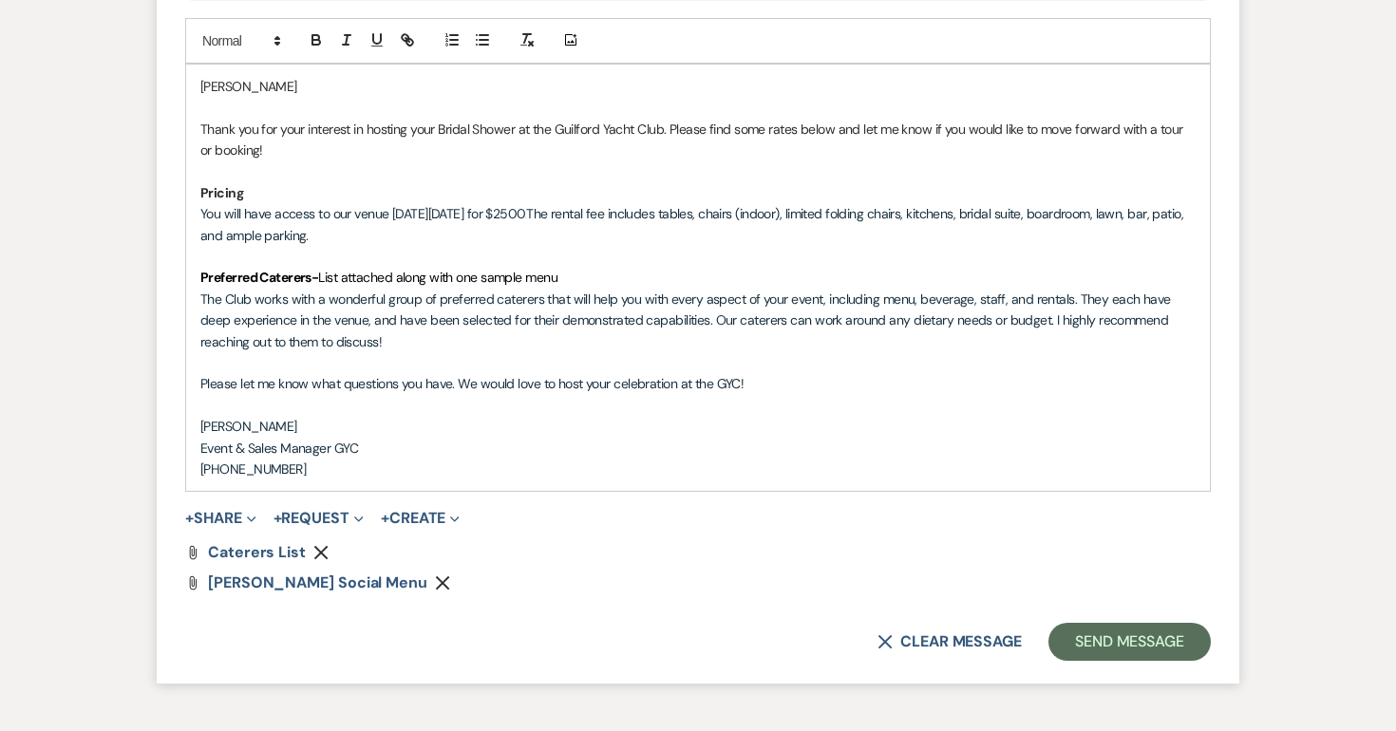
click at [539, 345] on p "The Club works with a wonderful group of preferred caterers that will help you …" at bounding box center [697, 321] width 995 height 64
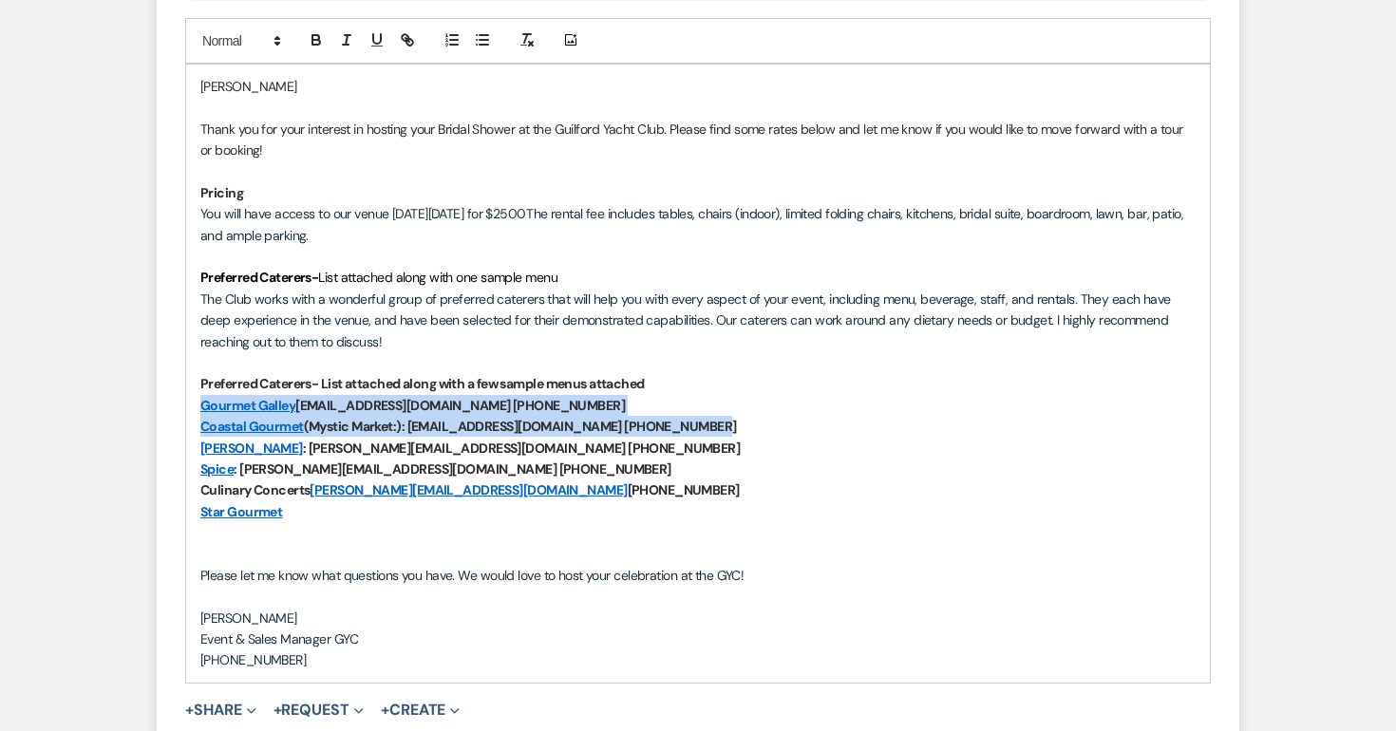
drag, startPoint x: 704, startPoint y: 417, endPoint x: 204, endPoint y: 331, distance: 507.0
click at [180, 407] on form "Reply X Draft saved! Recipients* Event Contacts ( [PERSON_NAME] ) Insert Templa…" at bounding box center [698, 276] width 1083 height 1197
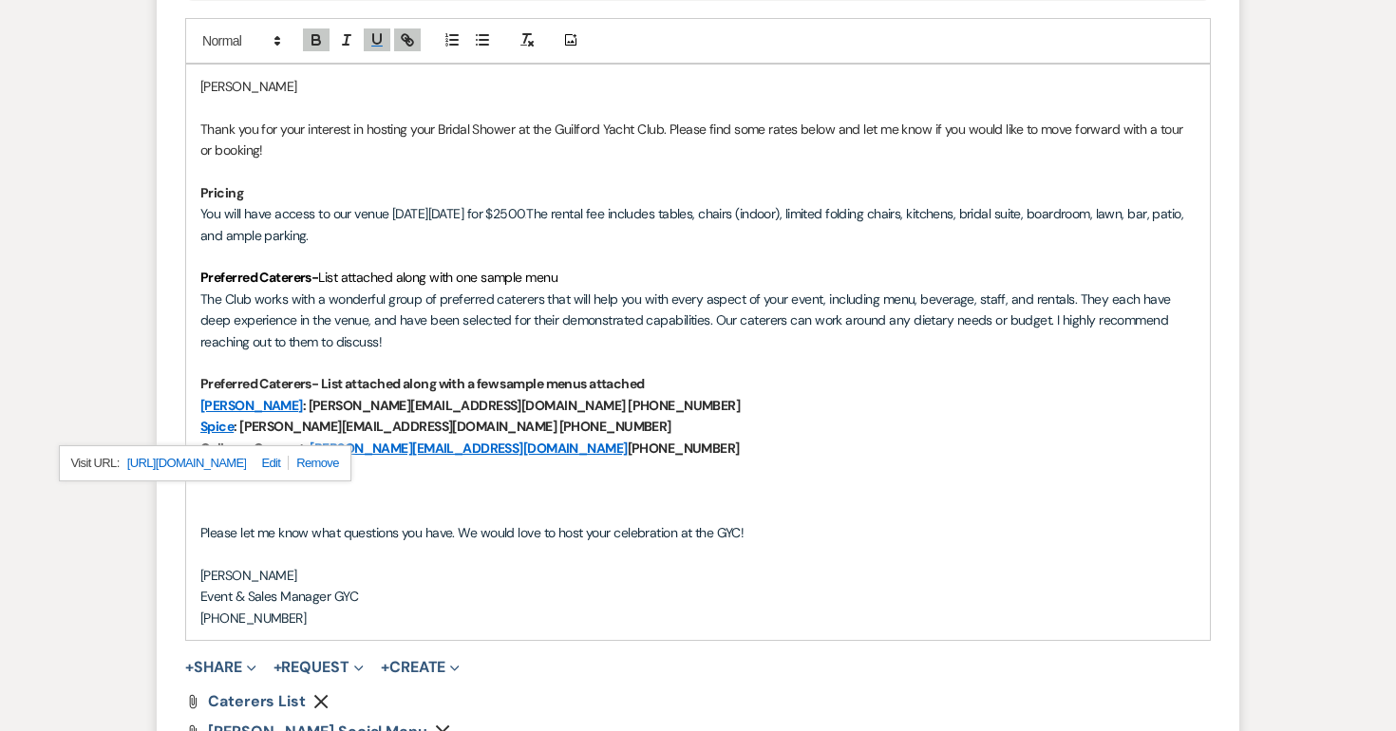
drag, startPoint x: 598, startPoint y: 449, endPoint x: 184, endPoint y: 388, distance: 418.5
click at [184, 388] on form "Reply X Draft Recipients* Event Contacts ( [PERSON_NAME] ) Insert Template -- W…" at bounding box center [698, 255] width 1083 height 1155
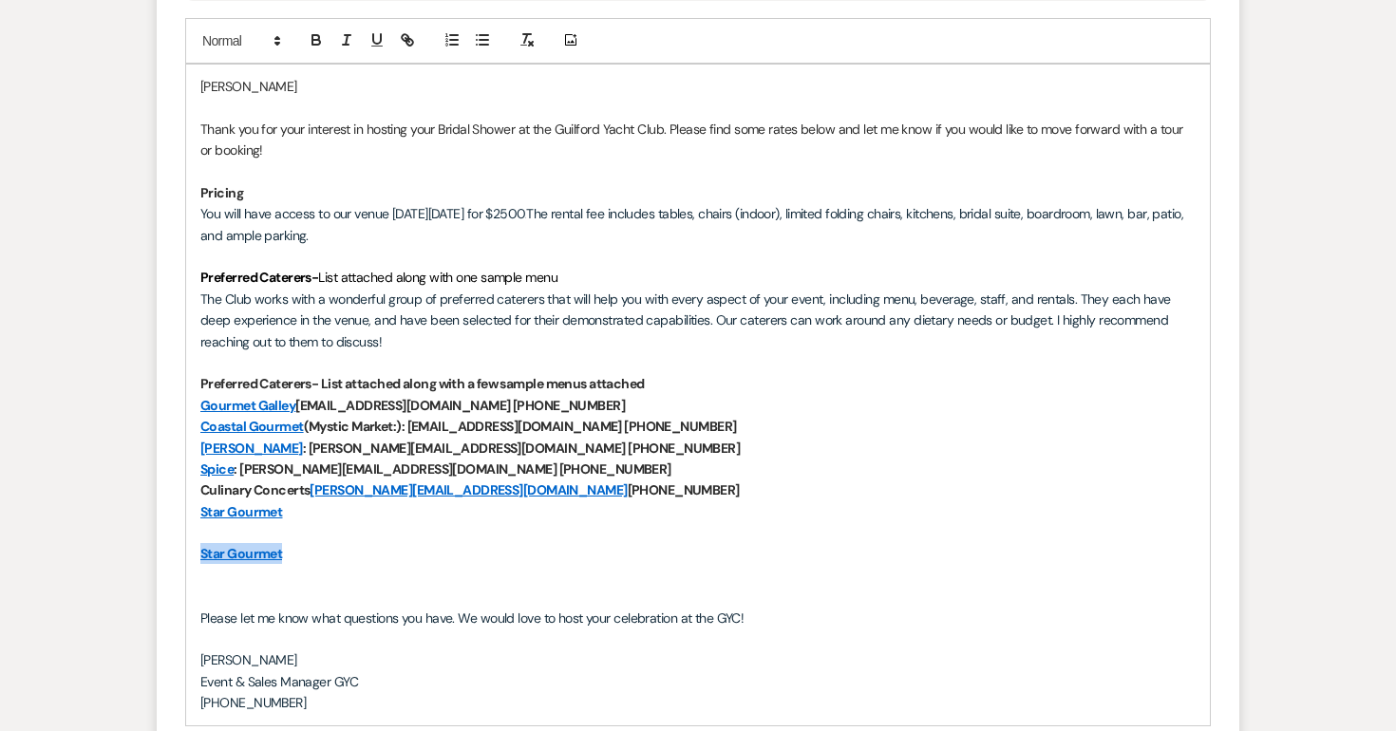
drag, startPoint x: 309, startPoint y: 557, endPoint x: 188, endPoint y: 555, distance: 120.6
click at [188, 555] on div "[PERSON_NAME] Thank you for your interest in hosting your Bridal Shower at the …" at bounding box center [698, 395] width 1024 height 661
drag, startPoint x: 603, startPoint y: 488, endPoint x: 186, endPoint y: 483, distance: 417.0
click at [186, 483] on div "[PERSON_NAME] Thank you for your interest in hosting your Bridal Shower at the …" at bounding box center [698, 395] width 1024 height 661
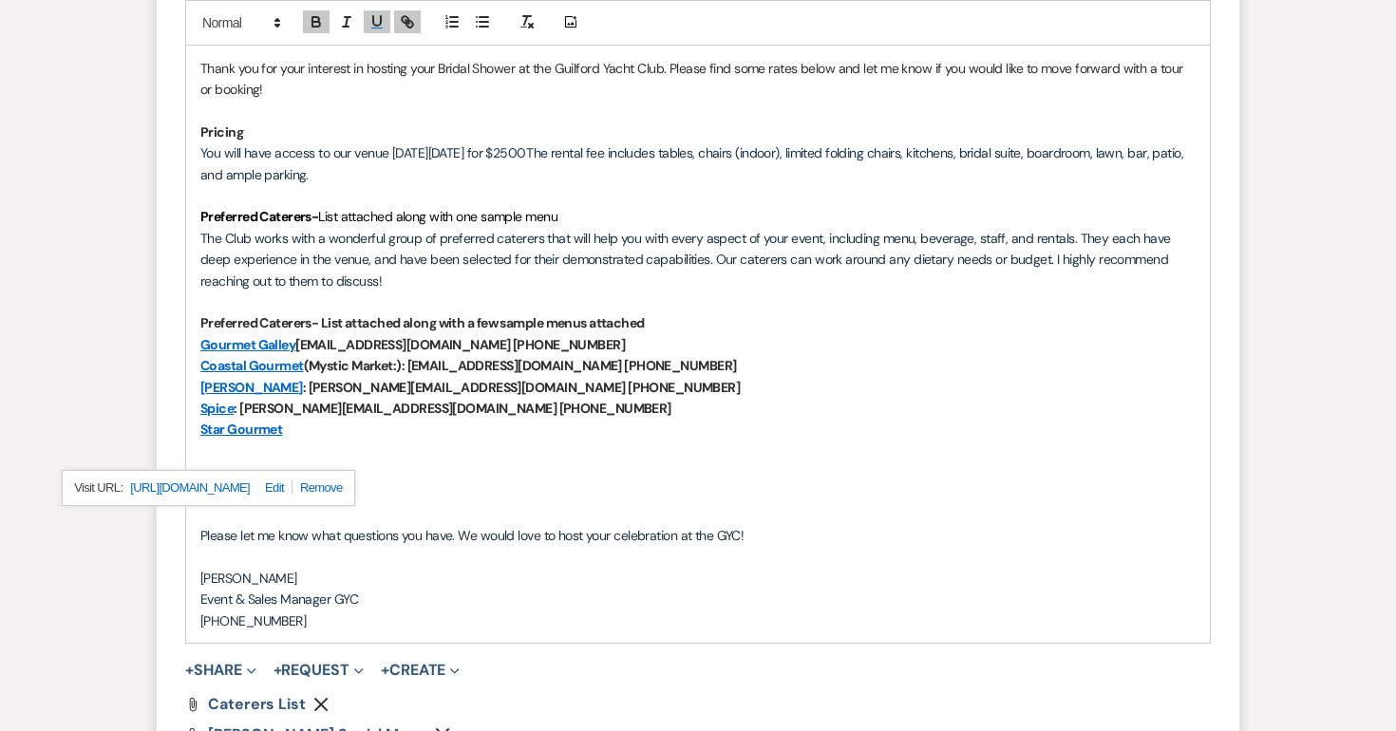
scroll to position [1494, 0]
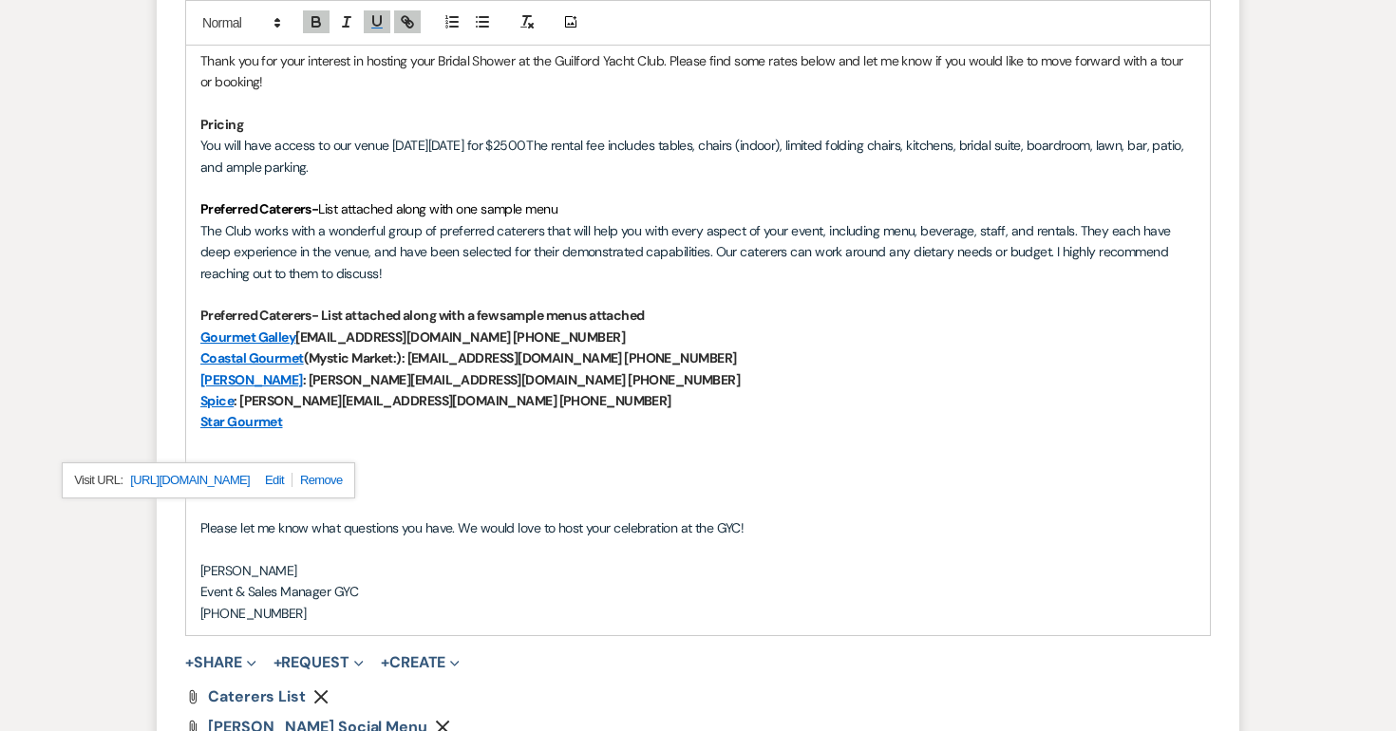
click at [588, 497] on p at bounding box center [697, 507] width 995 height 21
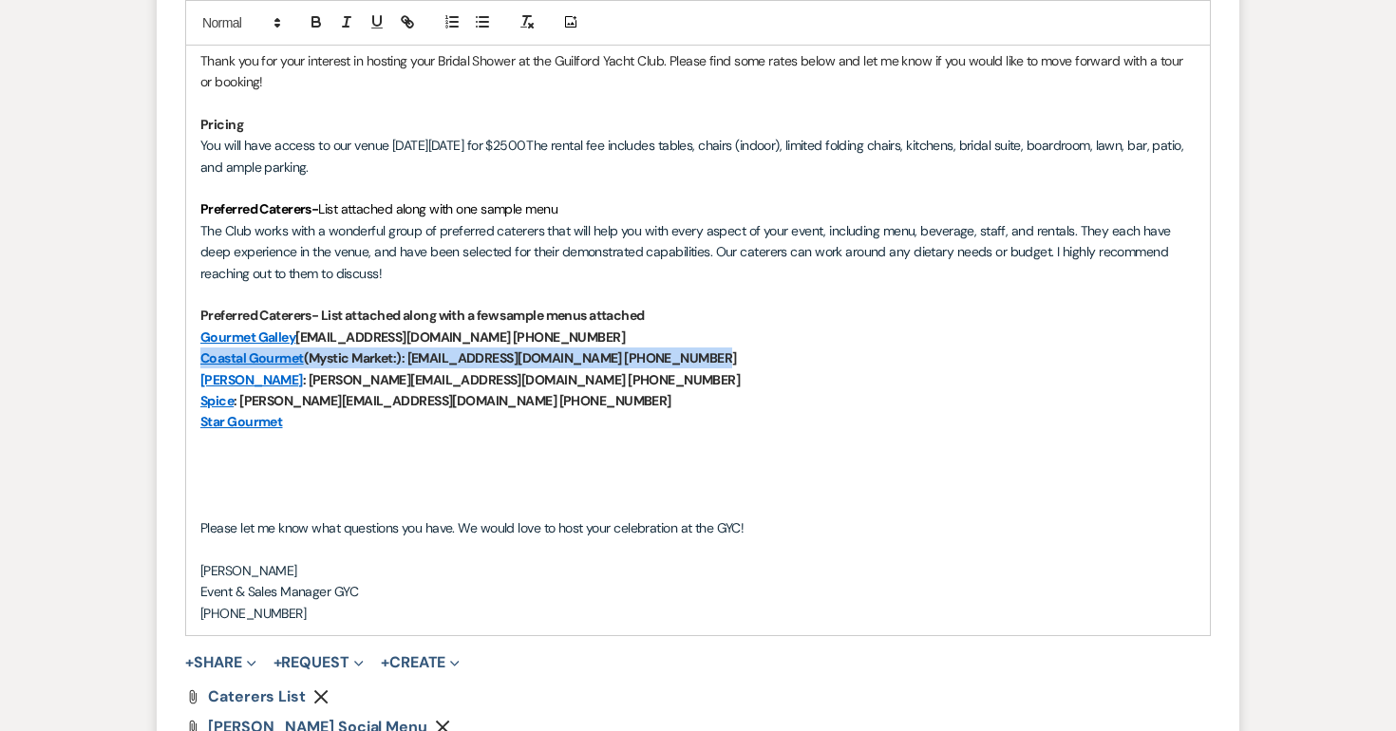
drag, startPoint x: 708, startPoint y: 359, endPoint x: 204, endPoint y: 354, distance: 503.4
click at [204, 354] on p "Coastal Gourmet (Mystic Market:): [EMAIL_ADDRESS][DOMAIN_NAME] [PHONE_NUMBER]" at bounding box center [697, 358] width 995 height 21
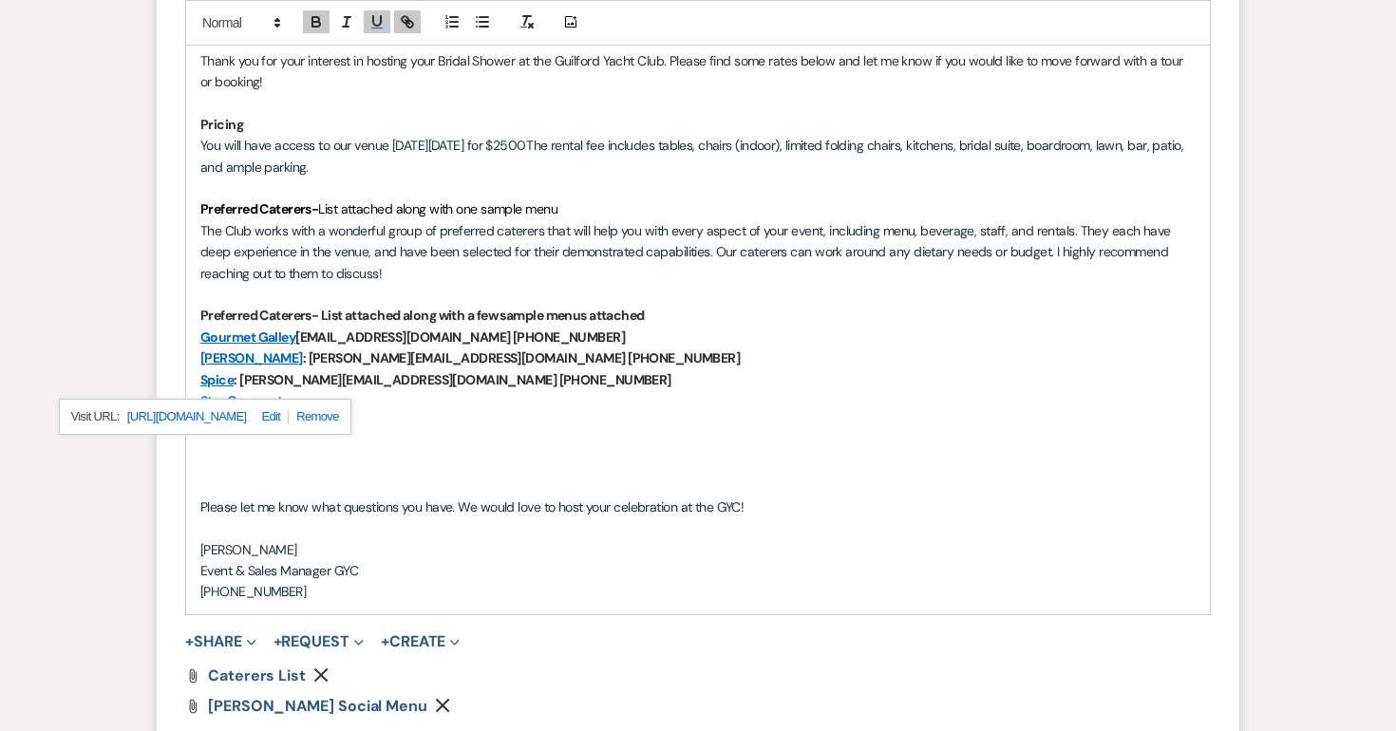
click at [612, 426] on p at bounding box center [697, 421] width 995 height 21
click at [424, 482] on p at bounding box center [697, 485] width 995 height 21
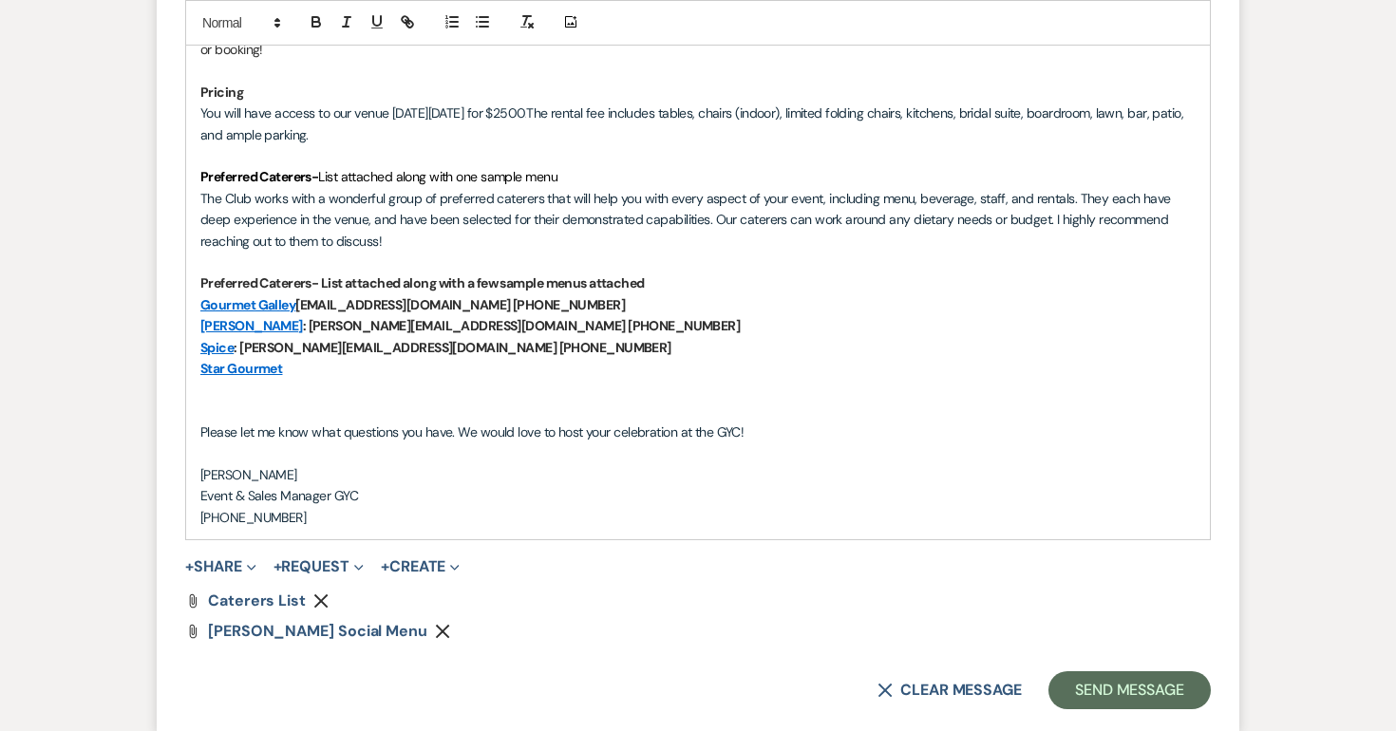
scroll to position [1700, 0]
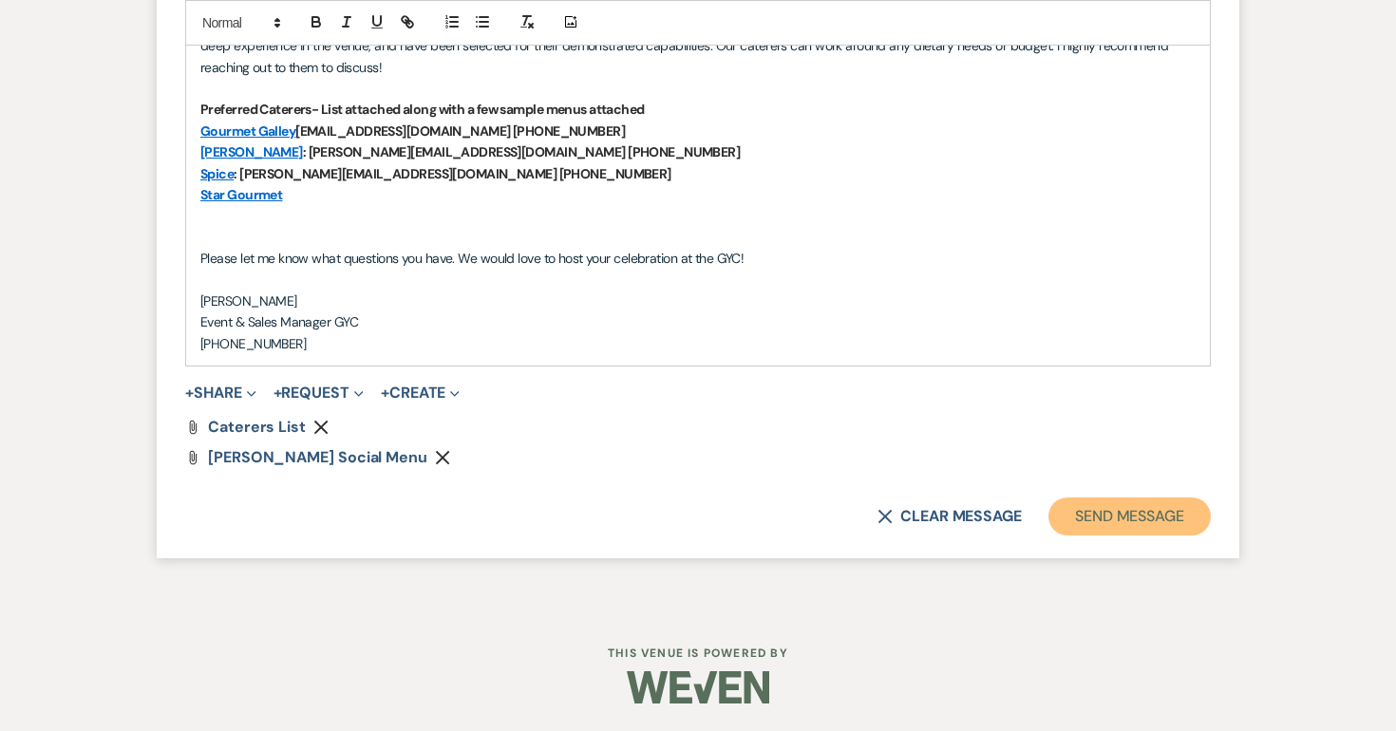
click at [1075, 515] on button "Send Message" at bounding box center [1130, 517] width 162 height 38
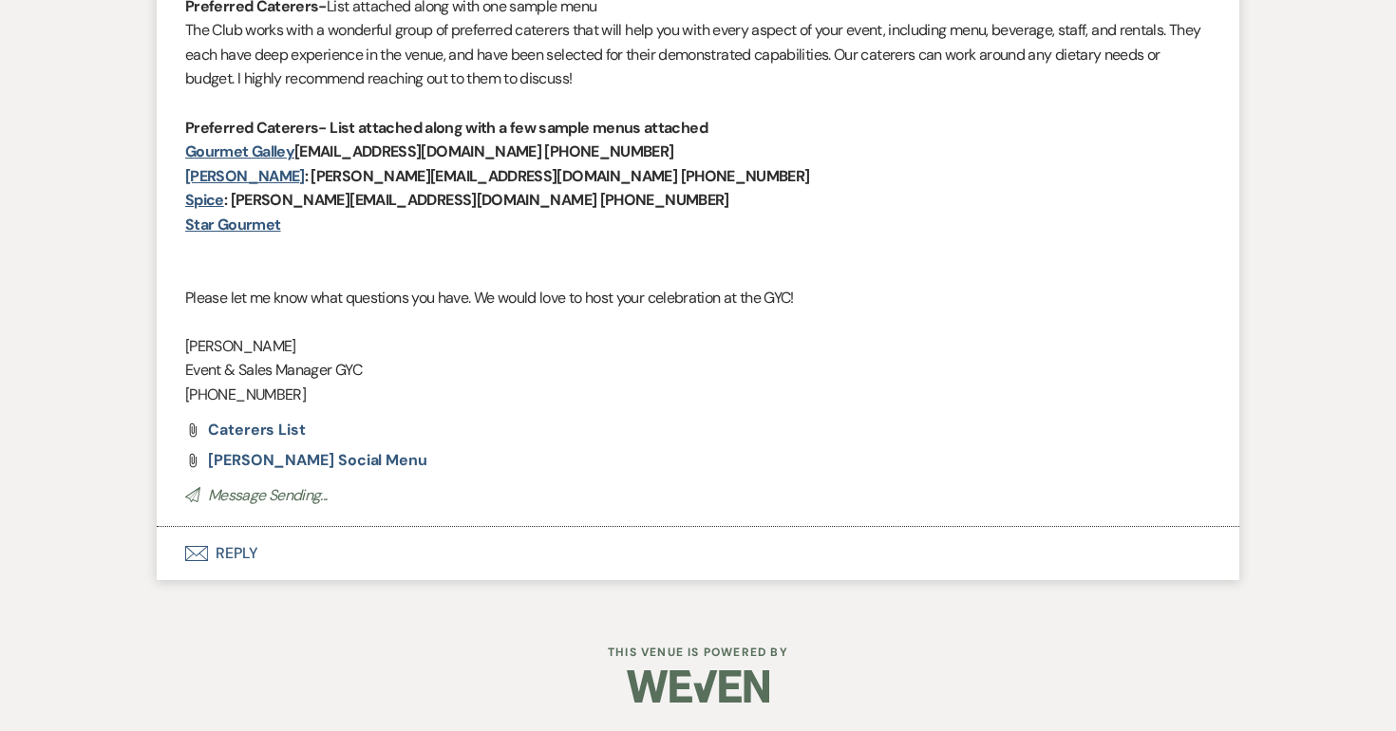
scroll to position [0, 0]
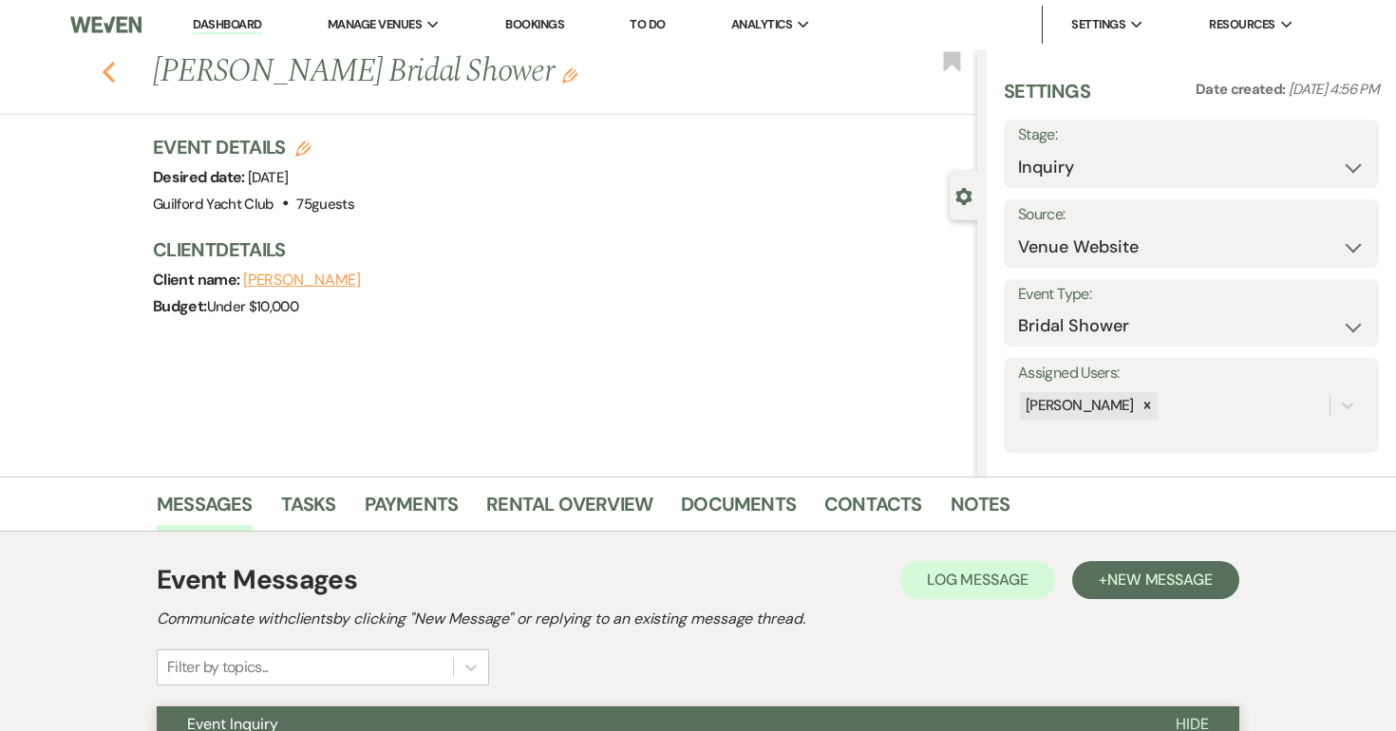
click at [109, 68] on use "button" at bounding box center [109, 72] width 12 height 21
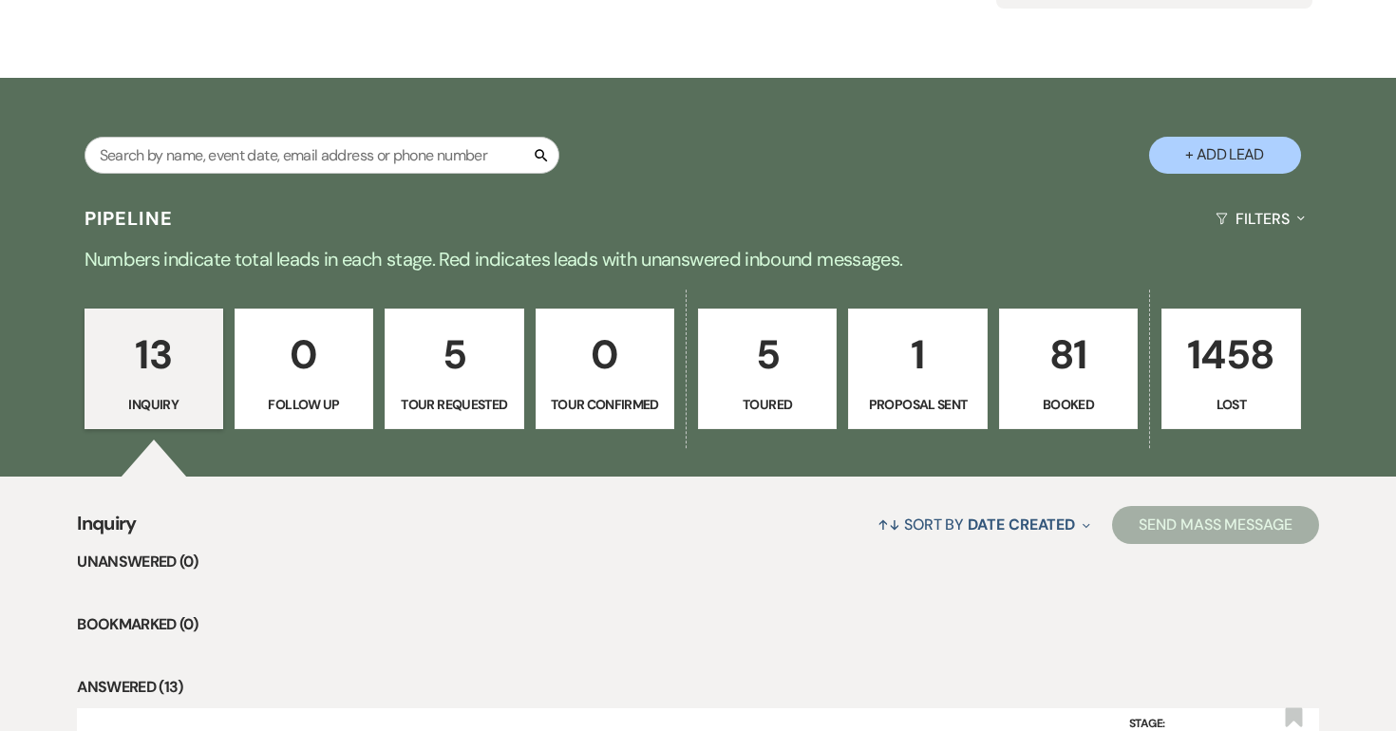
scroll to position [150, 0]
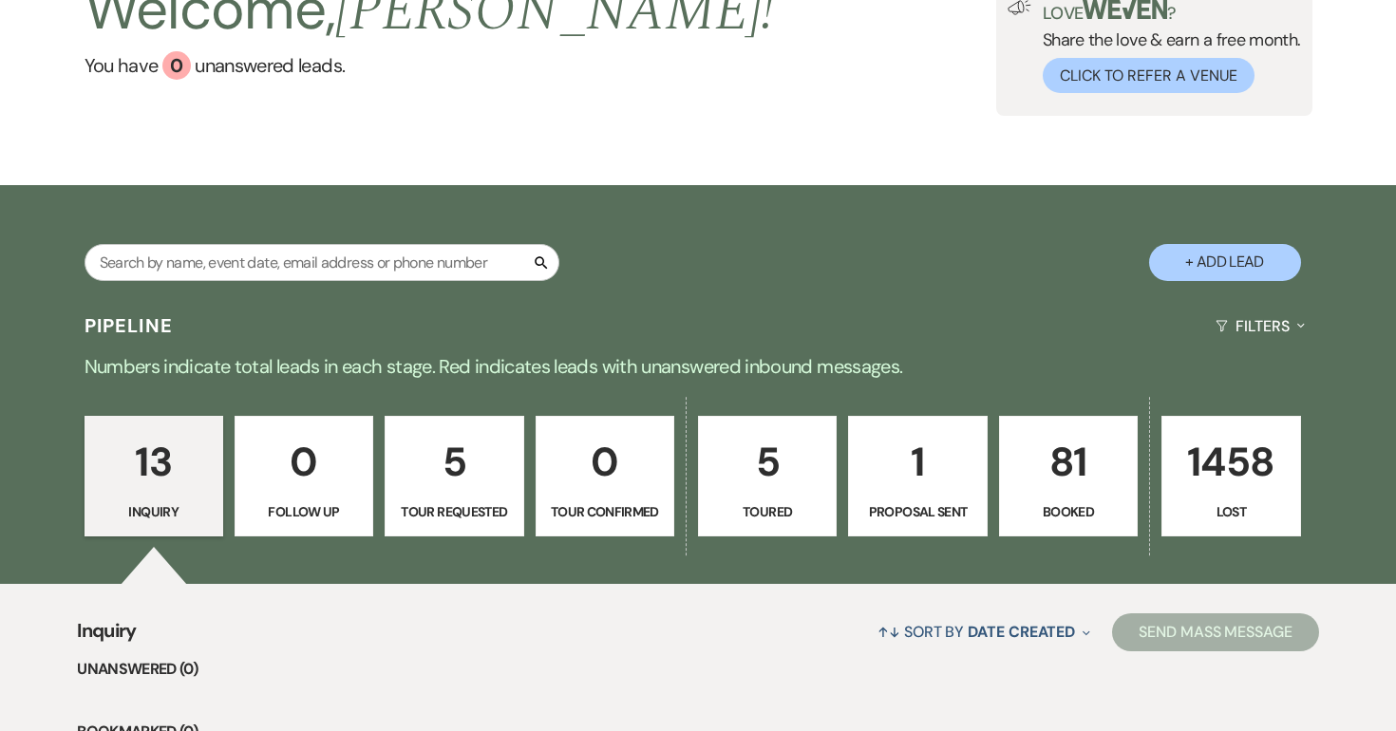
click at [464, 484] on p "5" at bounding box center [454, 462] width 114 height 64
select select "2"
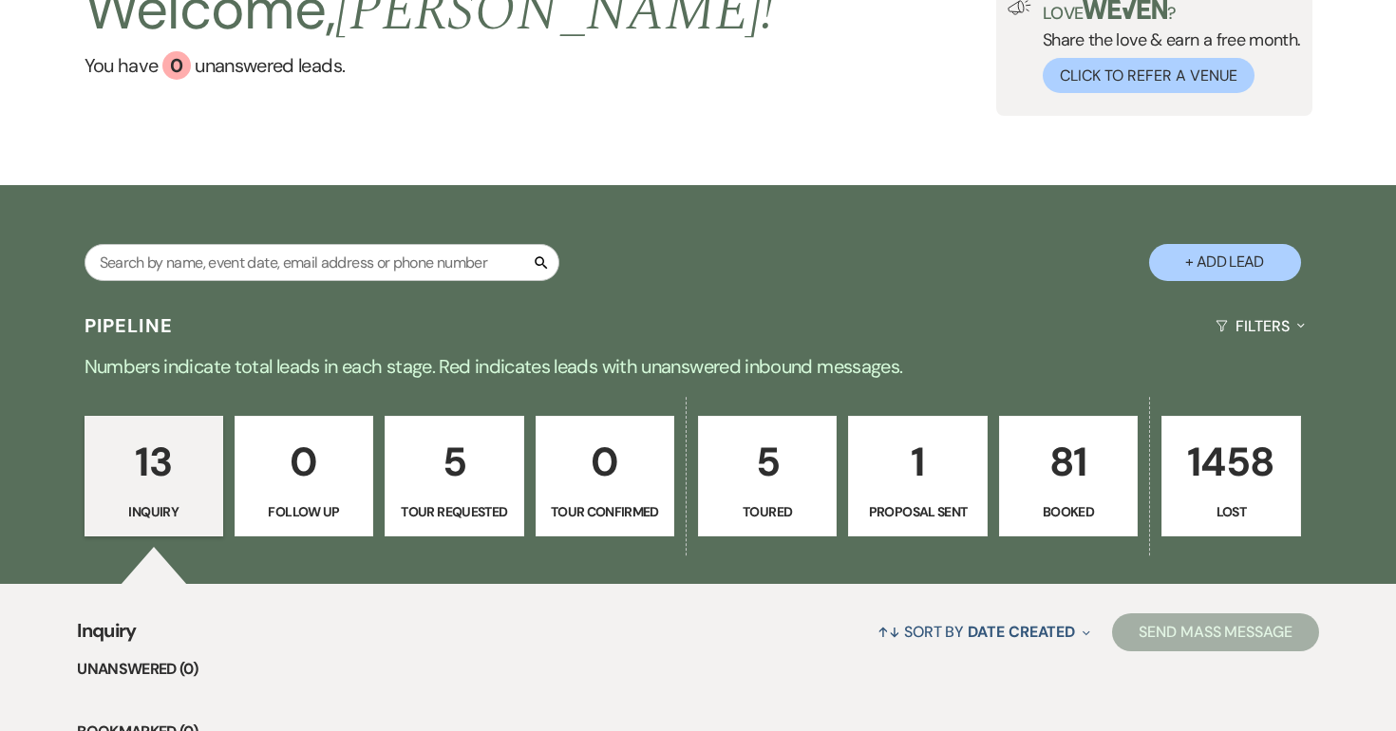
select select "2"
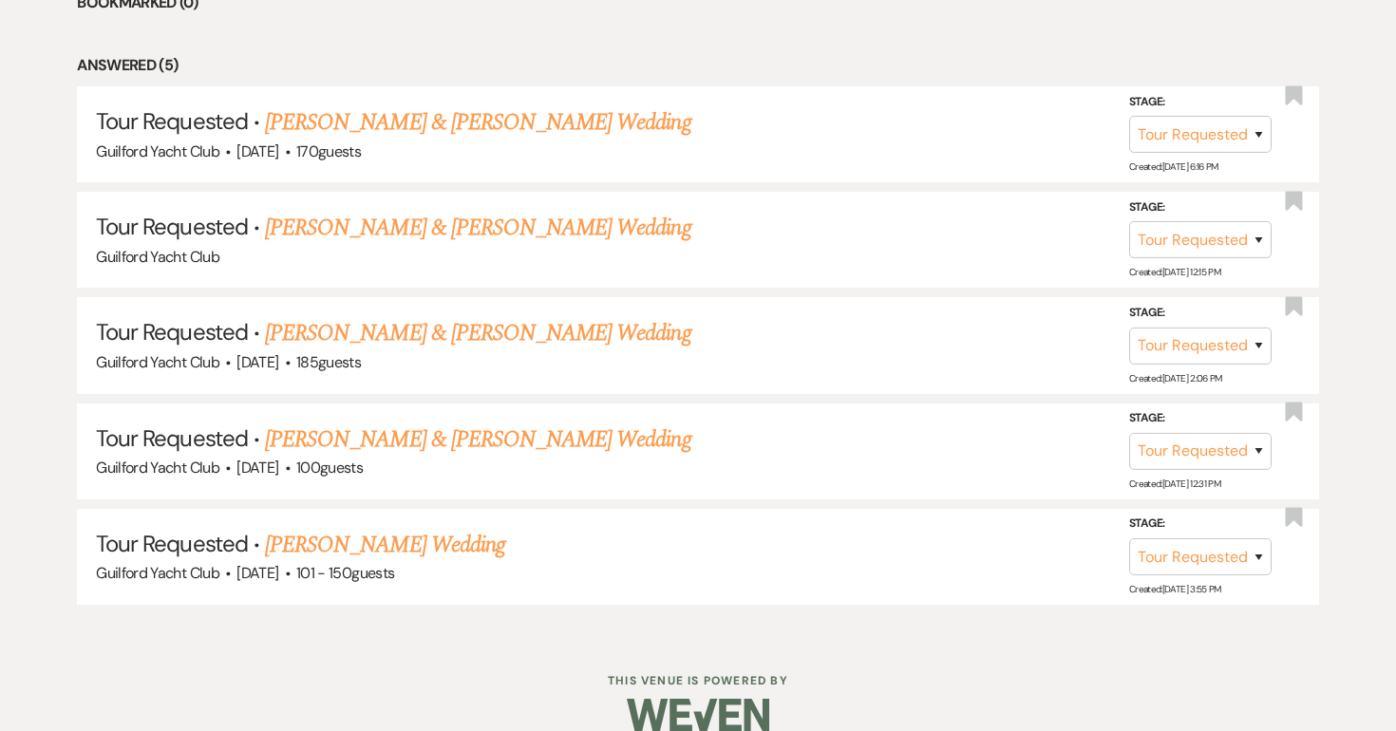
scroll to position [903, 0]
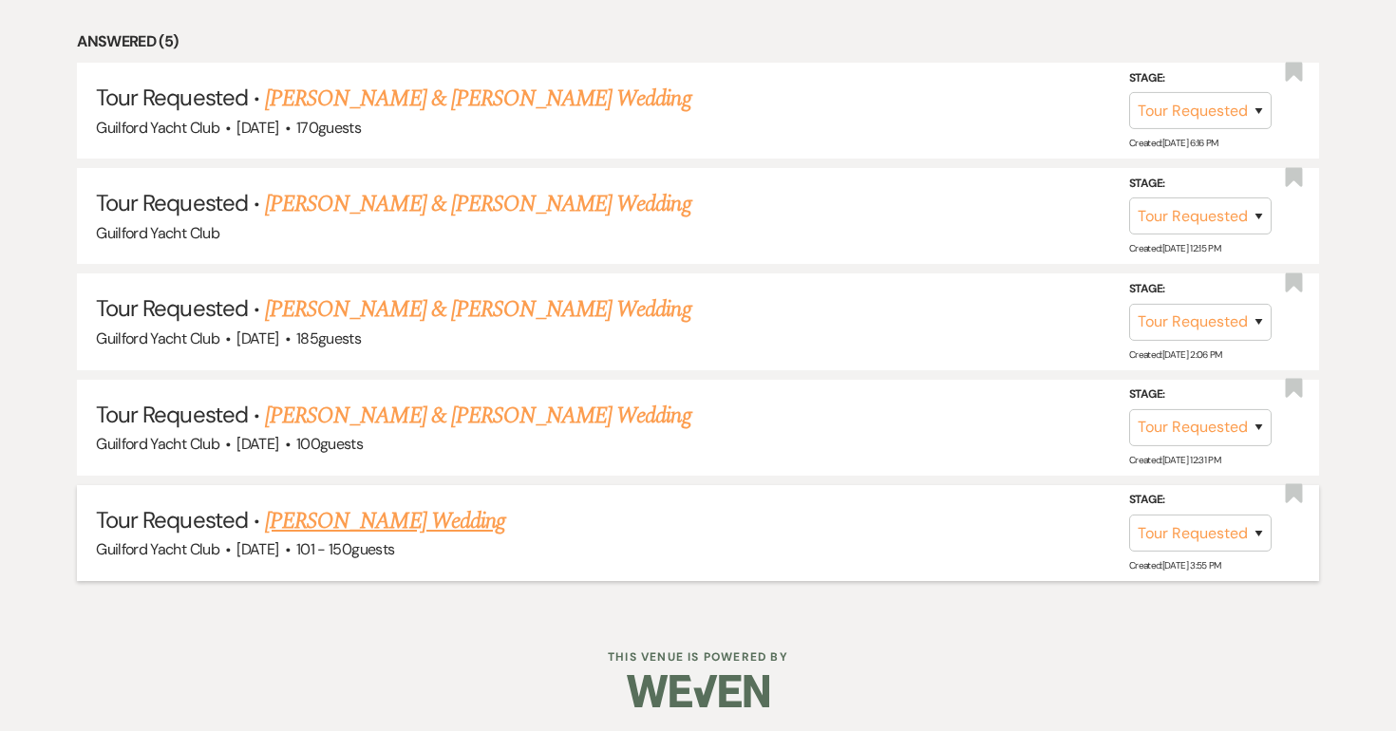
click at [438, 519] on link "[PERSON_NAME] Wedding" at bounding box center [385, 521] width 240 height 34
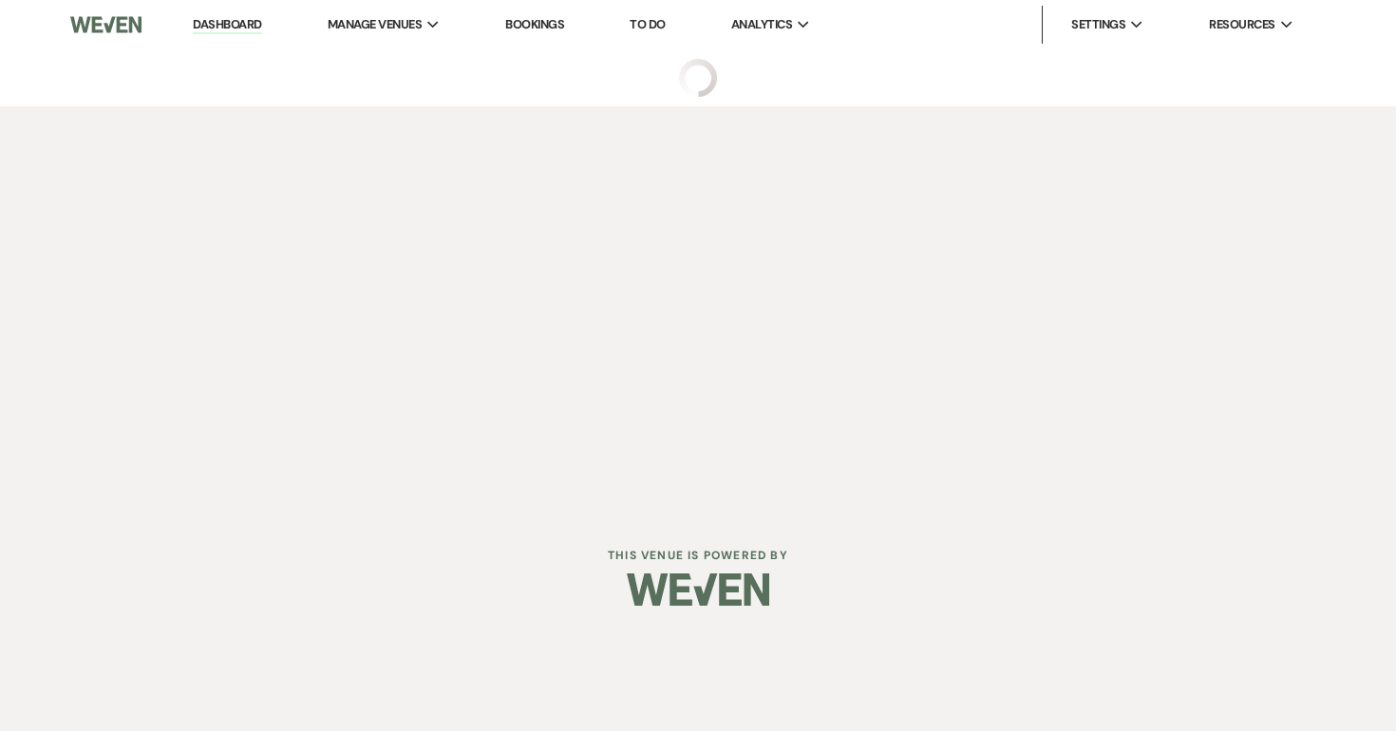
select select "2"
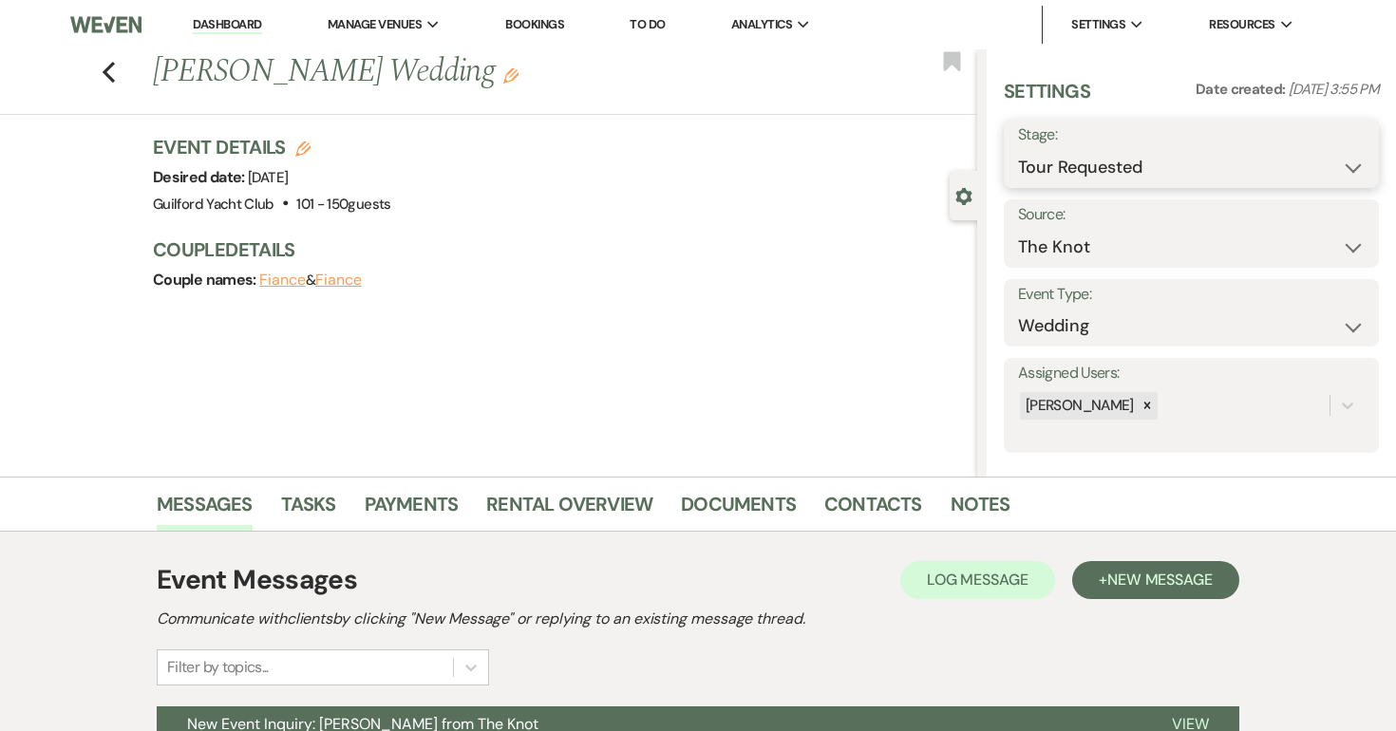
click at [1130, 176] on select "Inquiry Follow Up Tour Requested Tour Confirmed Toured Proposal Sent Booked Lost" at bounding box center [1191, 167] width 347 height 37
select select "4"
click at [1018, 149] on select "Inquiry Follow Up Tour Requested Tour Confirmed Toured Proposal Sent Booked Lost" at bounding box center [1191, 167] width 347 height 37
click at [1352, 163] on button "Save" at bounding box center [1340, 154] width 77 height 38
click at [110, 76] on icon "Previous" at bounding box center [109, 72] width 14 height 23
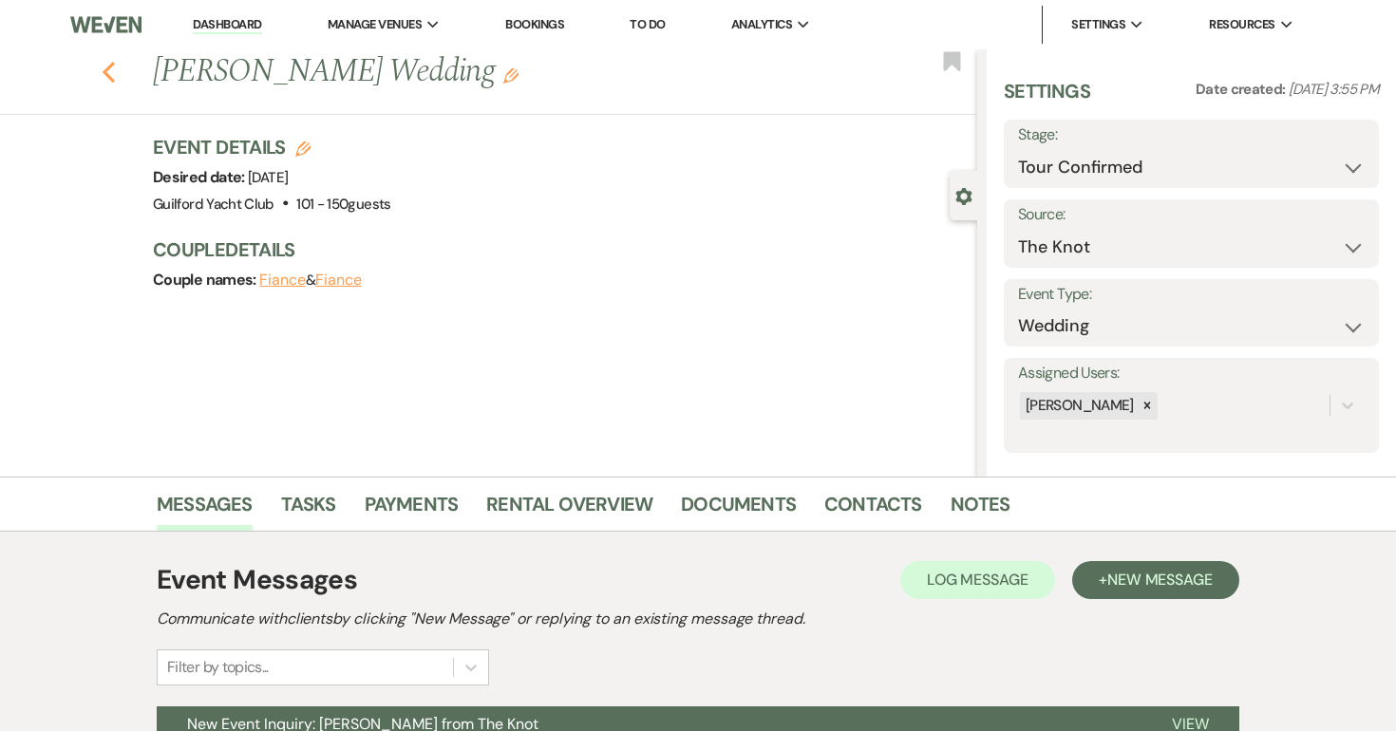
select select "2"
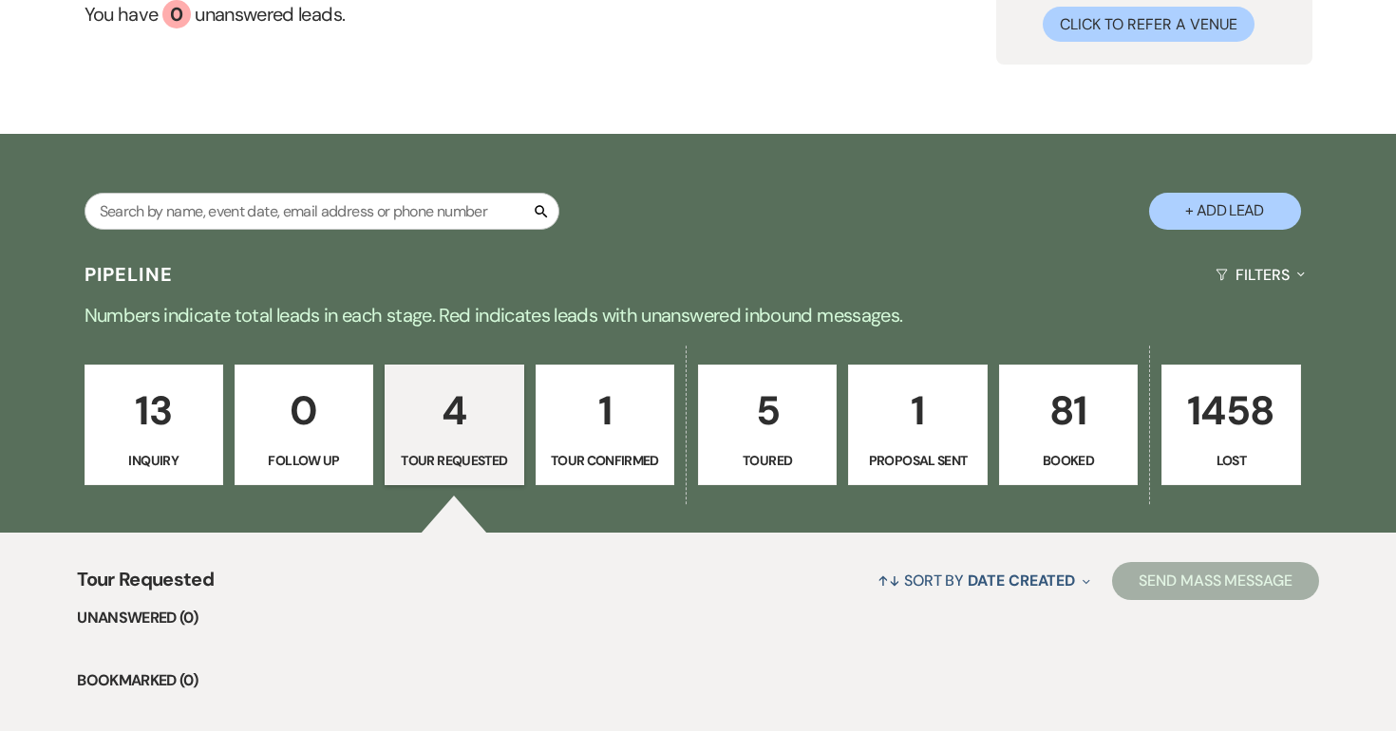
scroll to position [199, 0]
